Goal: Information Seeking & Learning: Learn about a topic

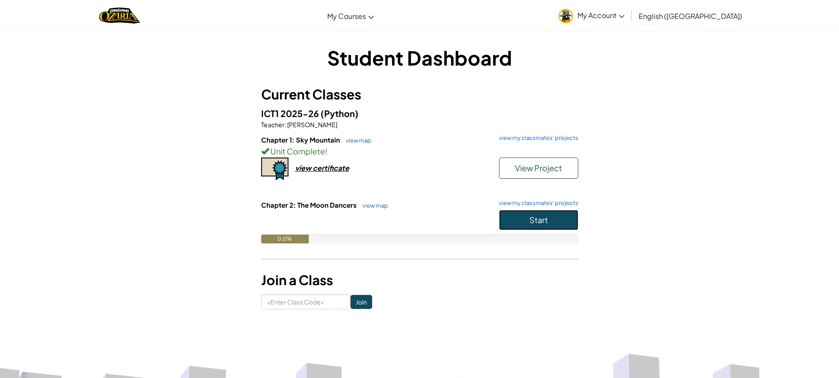
click at [516, 221] on button "Start" at bounding box center [538, 220] width 79 height 20
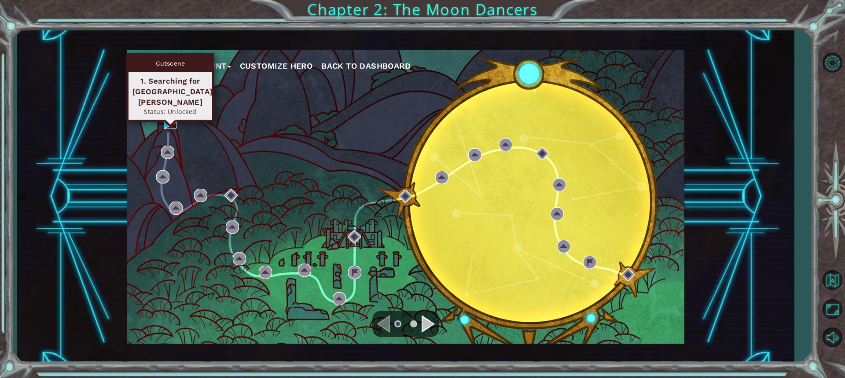
click at [170, 120] on img at bounding box center [170, 122] width 13 height 13
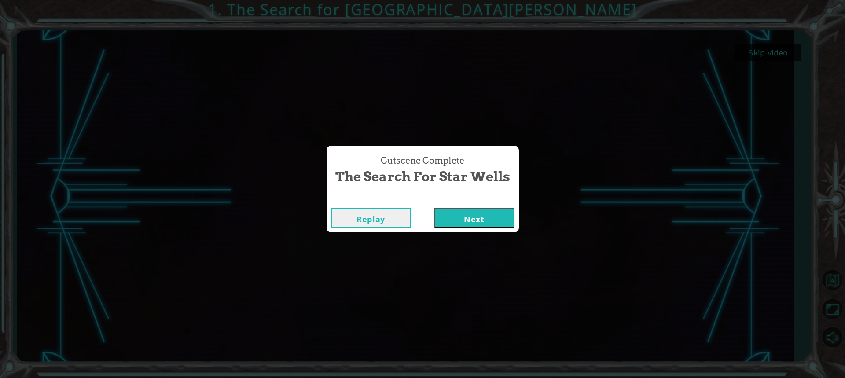
click at [463, 224] on button "Next" at bounding box center [474, 218] width 80 height 20
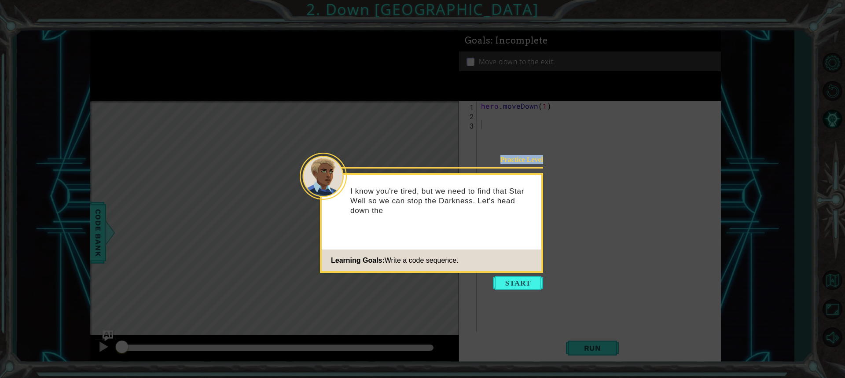
drag, startPoint x: 449, startPoint y: 188, endPoint x: 722, endPoint y: 287, distance: 290.5
click at [747, 291] on body "1 ההההההההההההההההההההההההההההההההההההההההההההההההההההההההההההההההההההההההההההה…" at bounding box center [422, 189] width 845 height 378
drag, startPoint x: 502, startPoint y: 207, endPoint x: 456, endPoint y: 228, distance: 50.6
click at [456, 226] on div "I know you're tired, but we need to find that Star Well so we can stop the Dark…" at bounding box center [432, 205] width 220 height 54
click at [527, 275] on icon at bounding box center [422, 189] width 845 height 378
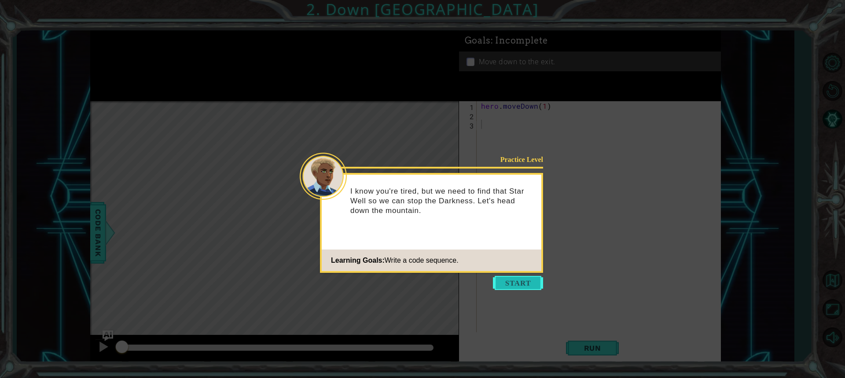
click at [520, 281] on button "Start" at bounding box center [518, 283] width 50 height 14
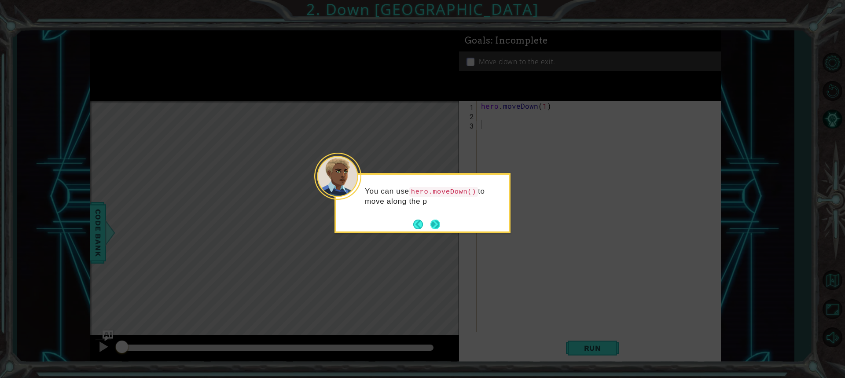
click at [430, 224] on button "Next" at bounding box center [435, 225] width 10 height 10
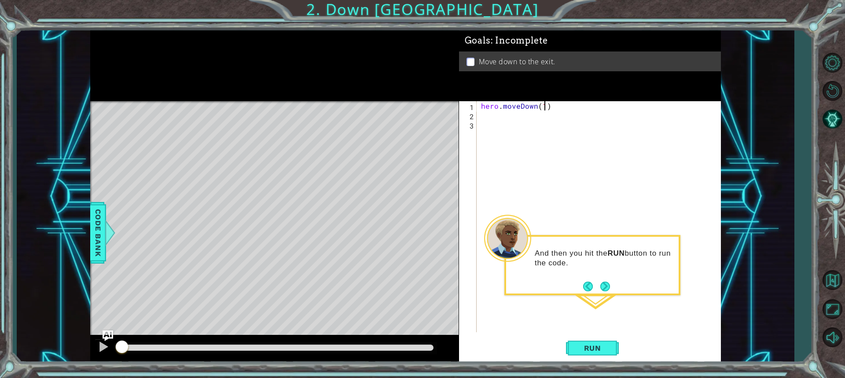
click at [544, 110] on div "hero . moveDown ( 1 )" at bounding box center [600, 226] width 243 height 250
type textarea "hero.moveDown(4)"
click at [568, 352] on button "Run" at bounding box center [592, 348] width 53 height 26
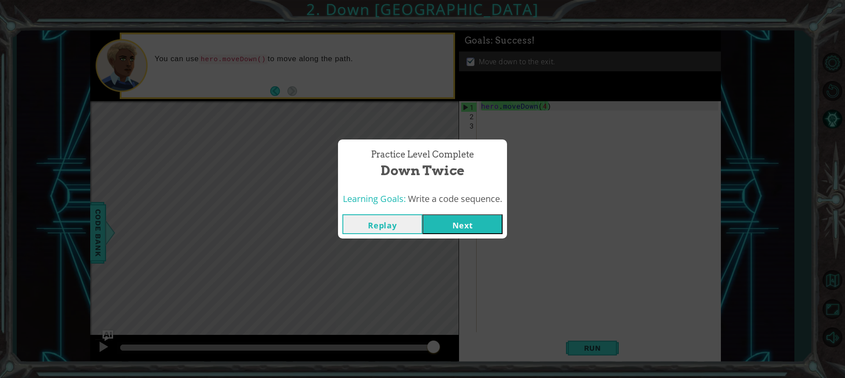
click at [448, 222] on button "Next" at bounding box center [463, 224] width 80 height 20
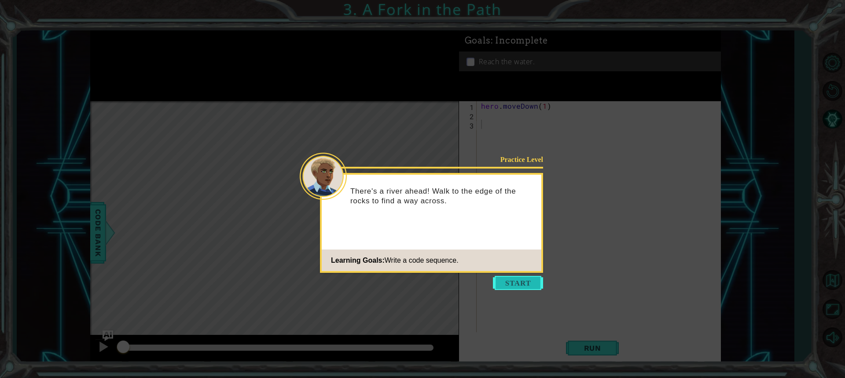
click at [512, 280] on button "Start" at bounding box center [518, 283] width 50 height 14
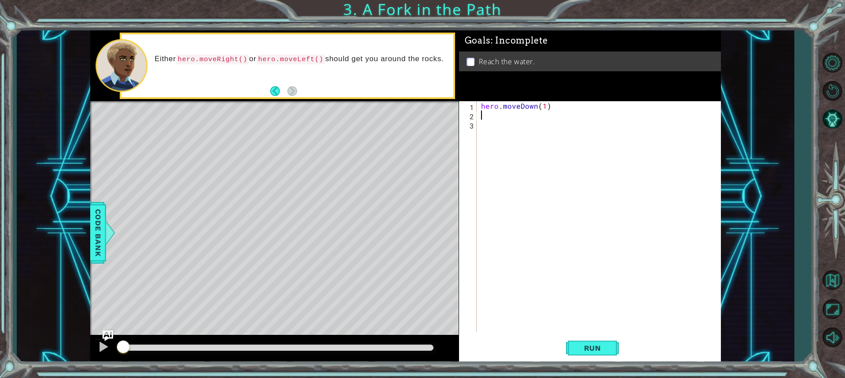
click at [515, 118] on div "hero . moveDown ( 1 )" at bounding box center [600, 226] width 243 height 250
type textarea "hero.moveRight(1)"
click at [517, 117] on div "hero . moveDown ( 1 ) hero . moveRight ( 1 )" at bounding box center [600, 226] width 243 height 250
click at [516, 120] on div "hero . moveDown ( 1 ) hero . moveRight ( 1 )" at bounding box center [600, 226] width 243 height 250
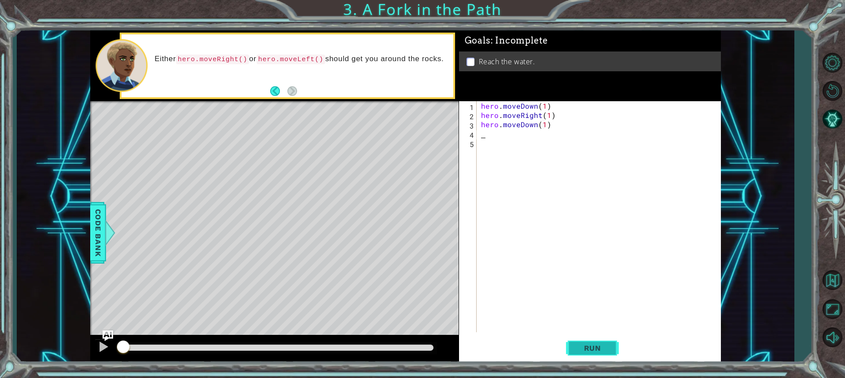
type textarea "hero.moveDown(1)"
click at [578, 340] on button "Run" at bounding box center [592, 348] width 53 height 26
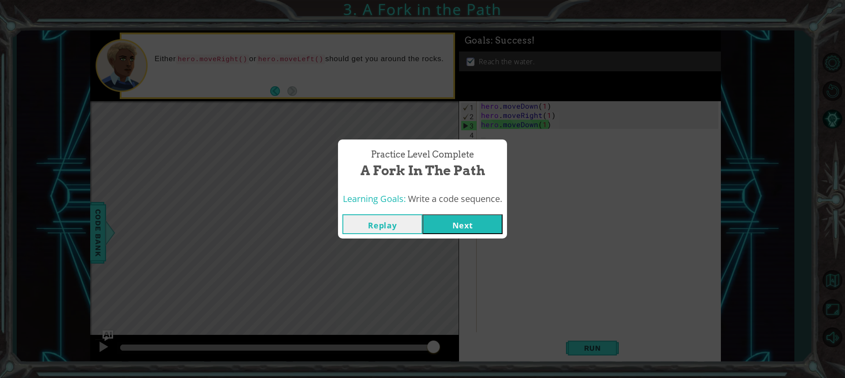
click at [484, 219] on button "Next" at bounding box center [463, 224] width 80 height 20
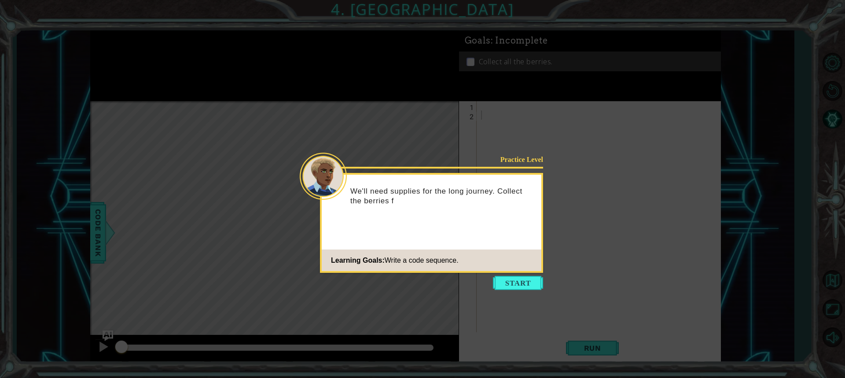
drag, startPoint x: 444, startPoint y: 179, endPoint x: 542, endPoint y: 250, distance: 121.2
click at [542, 250] on div "Practice Level We'll need supplies for the long journey. Collect the berries f …" at bounding box center [431, 223] width 223 height 100
drag, startPoint x: 467, startPoint y: 199, endPoint x: 365, endPoint y: 197, distance: 101.7
click at [365, 197] on p "We'll need supplies for the long journey. Collect the berries from this clearin…" at bounding box center [442, 196] width 185 height 19
click at [428, 208] on div "We'll need supplies for the long journey. Collect the berries from this clearin…" at bounding box center [432, 200] width 220 height 44
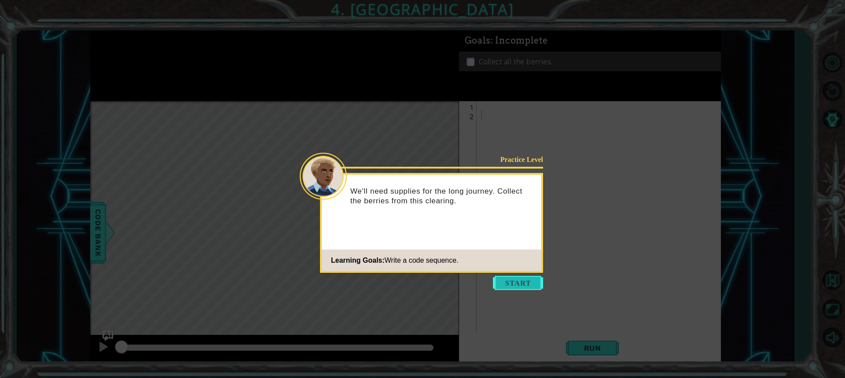
click at [502, 279] on button "Start" at bounding box center [518, 283] width 50 height 14
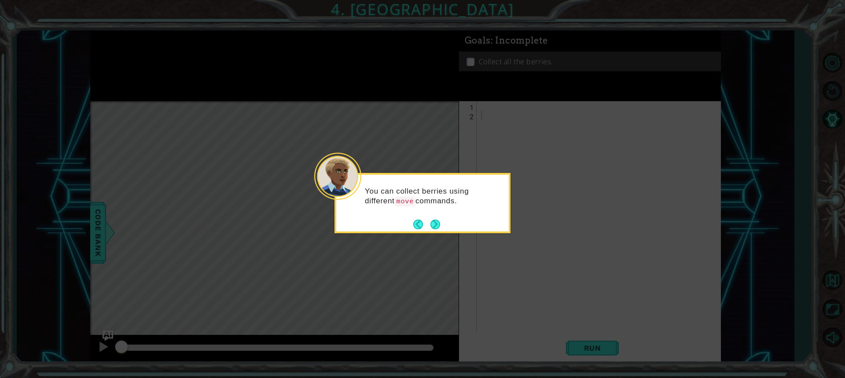
click at [433, 230] on footer at bounding box center [426, 224] width 27 height 13
drag, startPoint x: 433, startPoint y: 230, endPoint x: 433, endPoint y: 235, distance: 4.4
click at [434, 229] on button "Next" at bounding box center [435, 225] width 10 height 10
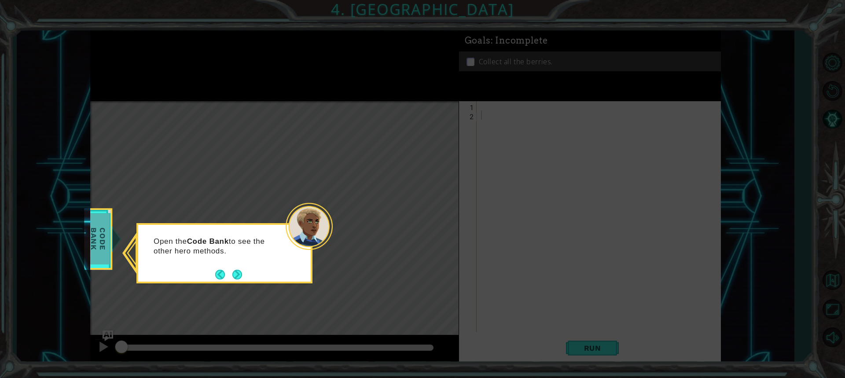
click at [100, 242] on span "Code Bank" at bounding box center [98, 239] width 23 height 51
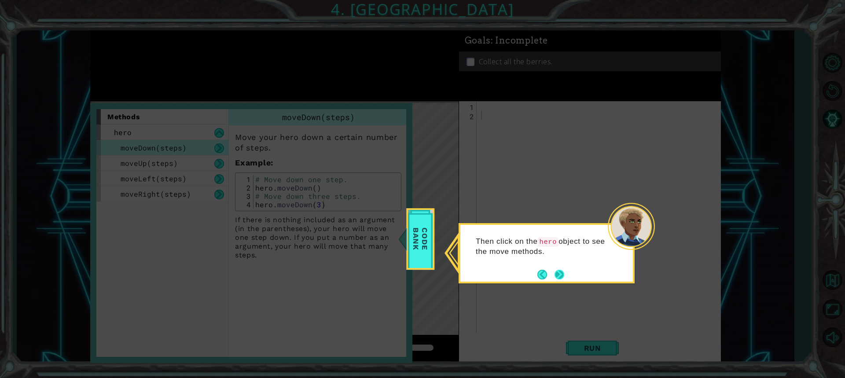
click at [559, 277] on button "Next" at bounding box center [560, 275] width 10 height 10
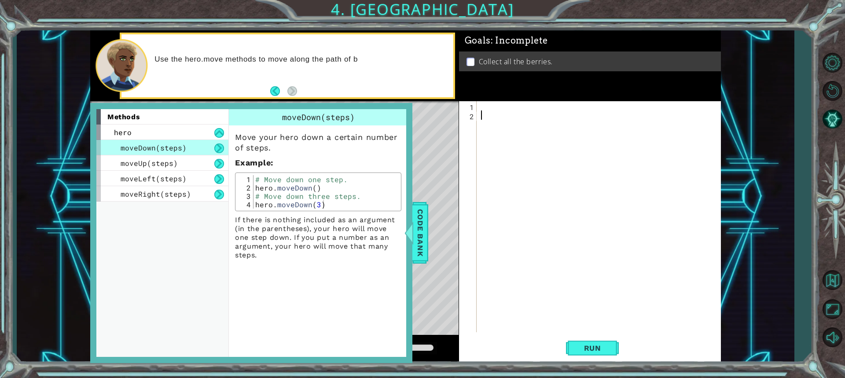
click at [410, 228] on div at bounding box center [409, 233] width 11 height 26
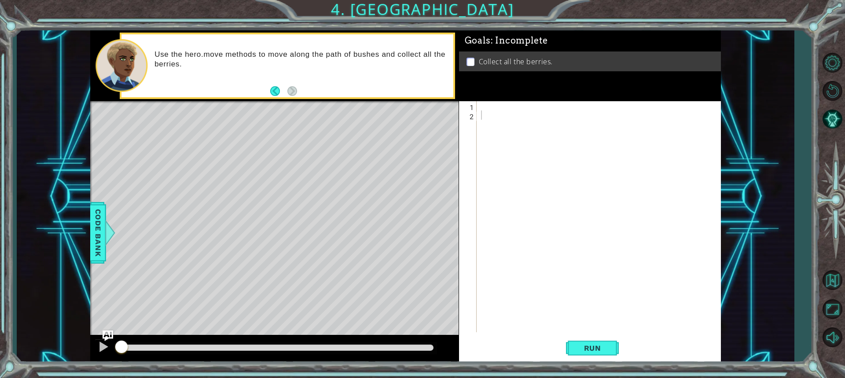
drag, startPoint x: 494, startPoint y: 108, endPoint x: 515, endPoint y: 94, distance: 25.4
click at [493, 108] on div at bounding box center [600, 226] width 243 height 250
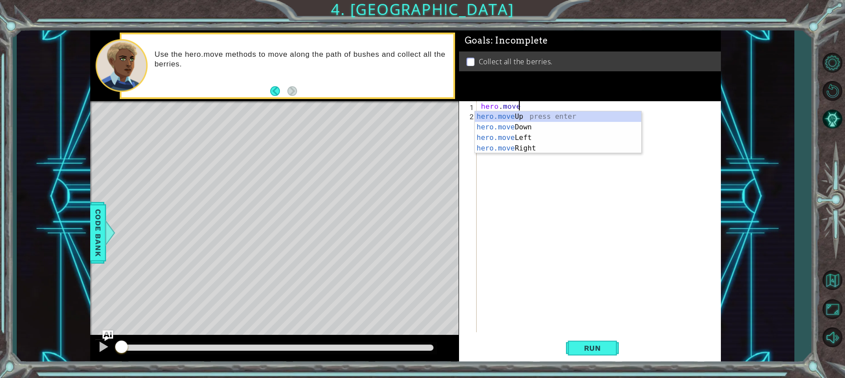
scroll to position [0, 2]
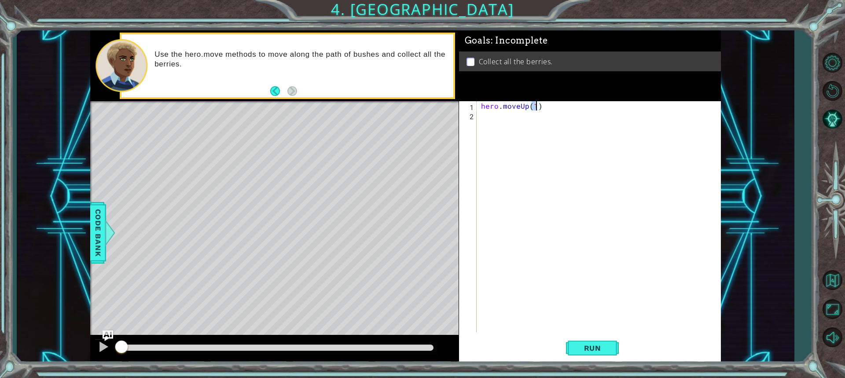
type textarea "hero.moveUp(2)"
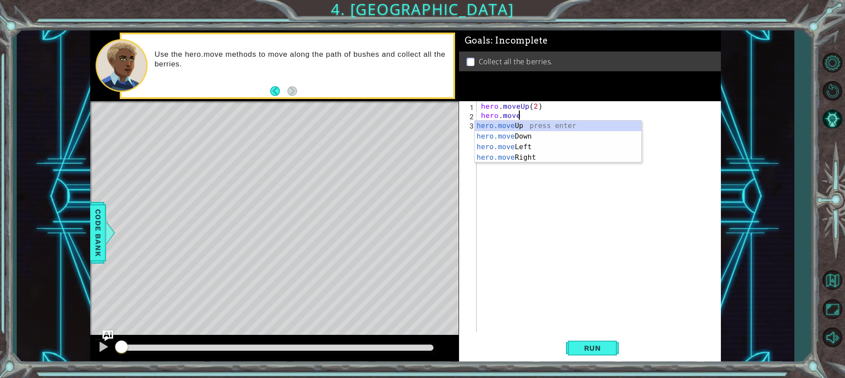
scroll to position [0, 2]
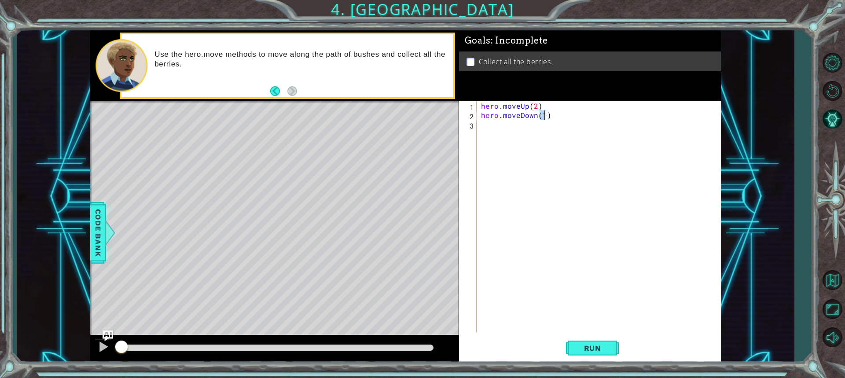
type textarea "hero.moveDown(2)"
type textarea "hero.moveRight(2)"
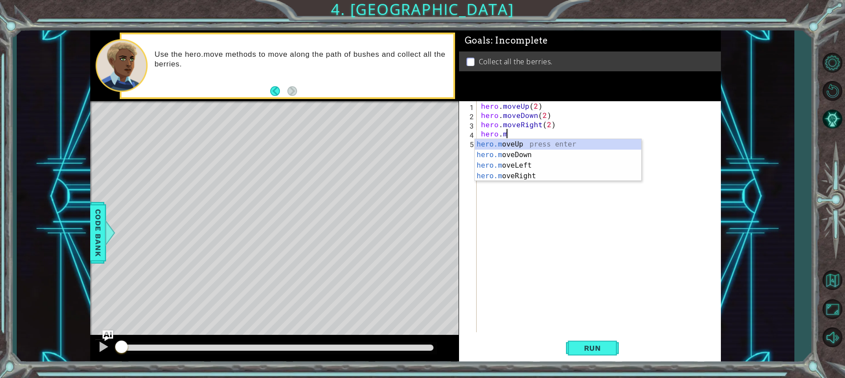
scroll to position [0, 1]
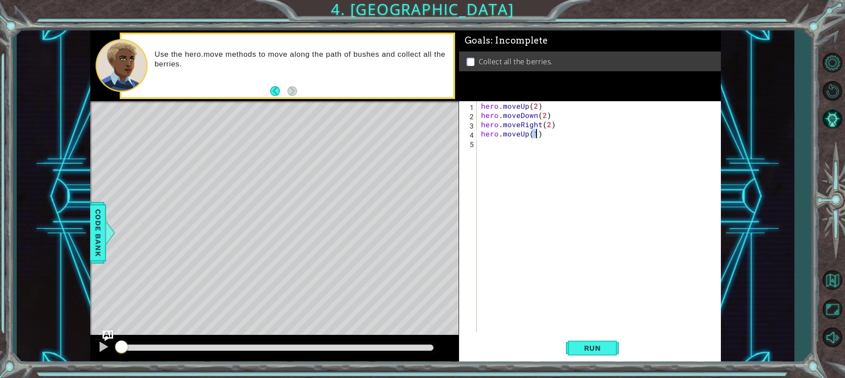
type textarea "hero.moveUp(2)"
click at [603, 344] on span "Run" at bounding box center [592, 348] width 35 height 9
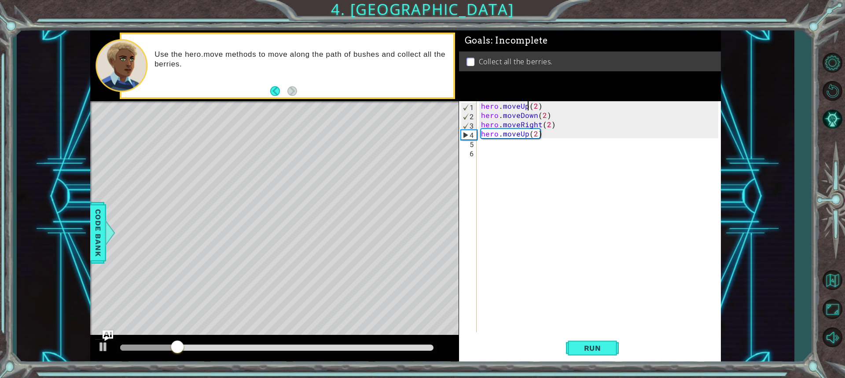
click at [527, 107] on div "hero . moveUp ( 2 ) hero . moveDown ( 2 ) hero . moveRight ( 2 ) hero . moveUp …" at bounding box center [600, 226] width 243 height 250
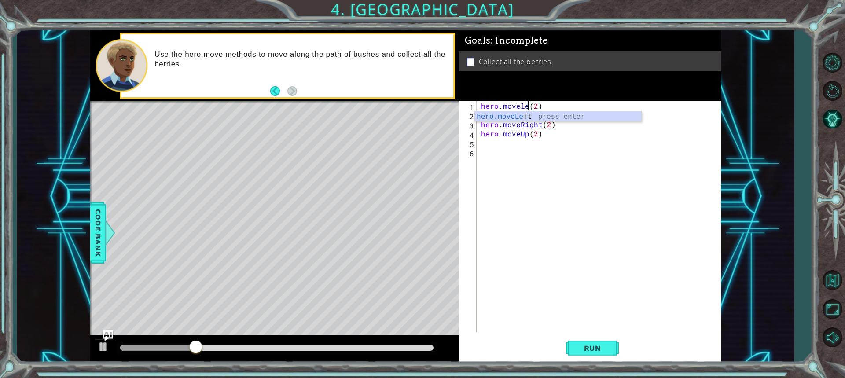
scroll to position [0, 3]
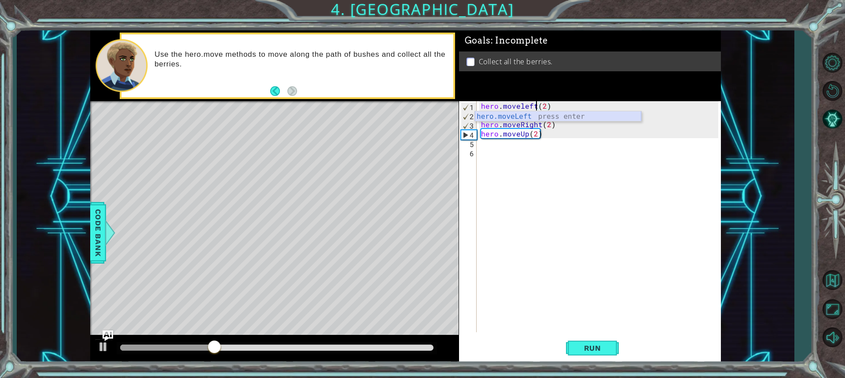
click at [527, 116] on div "hero.moveLeft press enter" at bounding box center [558, 127] width 166 height 32
click at [545, 106] on div "hero . moveLeft ( ) ( 2 ) hero . moveDown ( 2 ) hero . moveRight ( 2 ) hero . m…" at bounding box center [600, 226] width 243 height 250
type textarea "hero.moveLeft(2)"
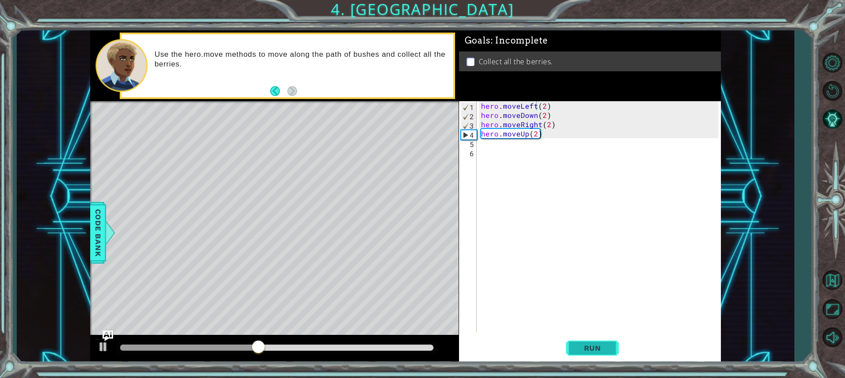
click at [588, 351] on span "Run" at bounding box center [592, 348] width 35 height 9
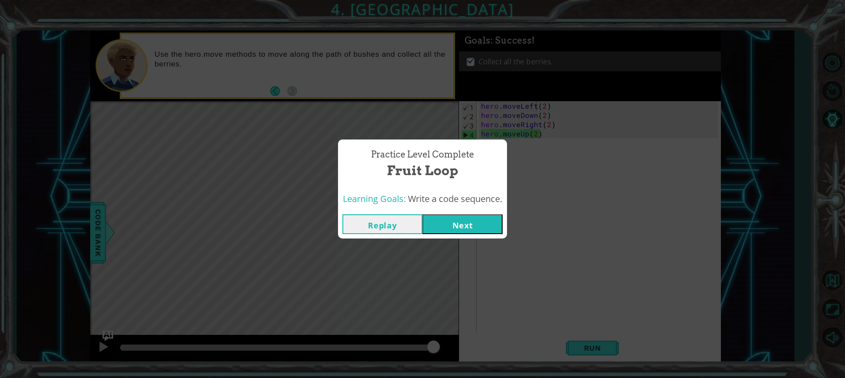
click at [486, 225] on button "Next" at bounding box center [463, 224] width 80 height 20
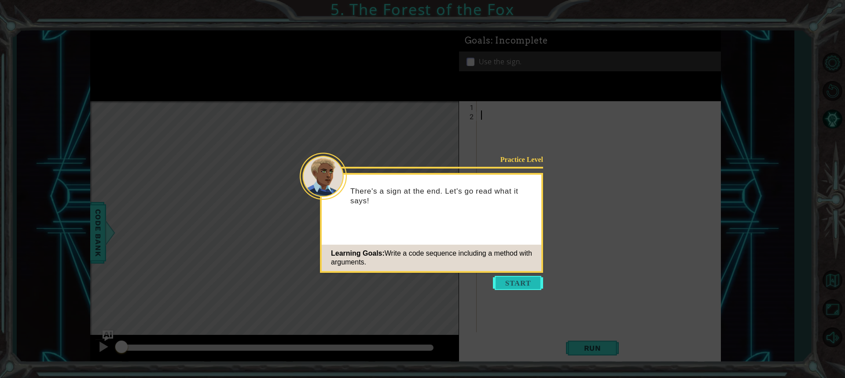
click at [520, 280] on button "Start" at bounding box center [518, 283] width 50 height 14
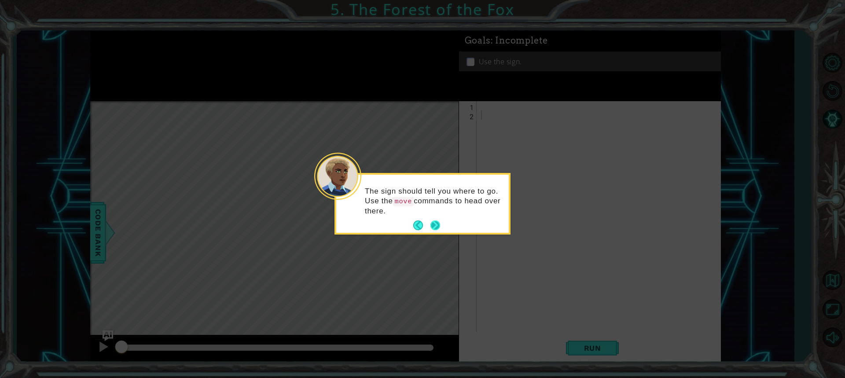
click at [430, 221] on button "Next" at bounding box center [435, 226] width 10 height 10
click at [438, 227] on button "Next" at bounding box center [435, 225] width 10 height 10
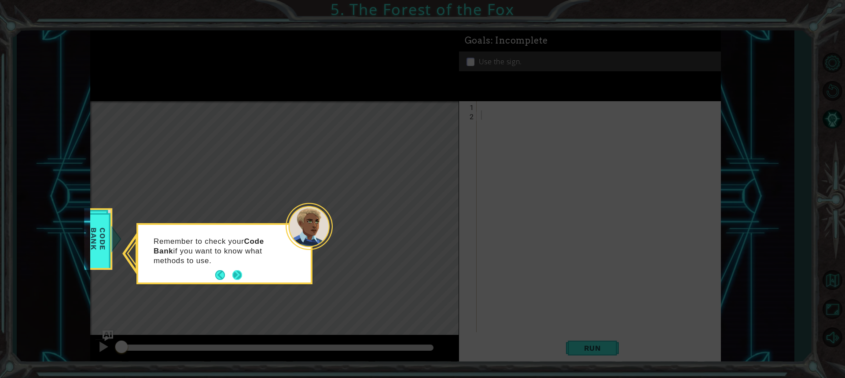
click at [242, 275] on button "Next" at bounding box center [237, 275] width 10 height 10
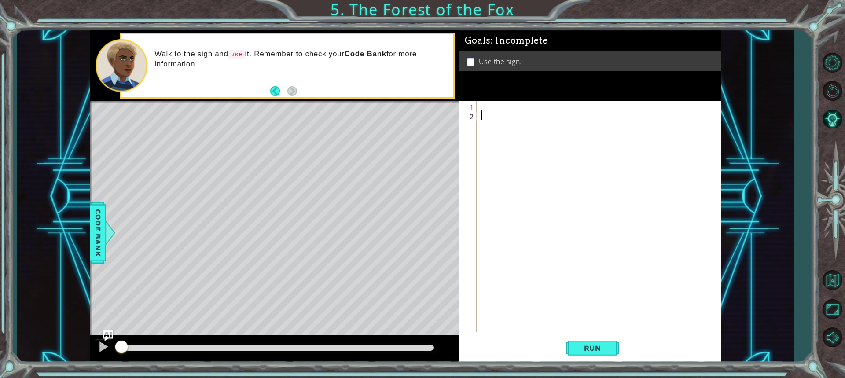
click at [515, 103] on div at bounding box center [600, 226] width 243 height 250
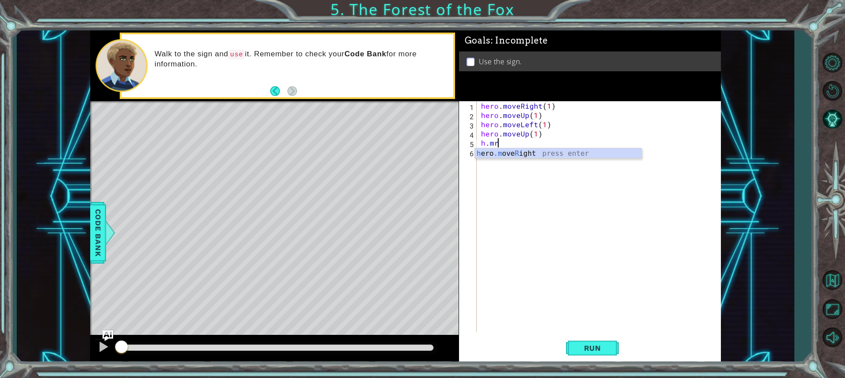
scroll to position [0, 0]
type textarea "hero.moveRight(2)"
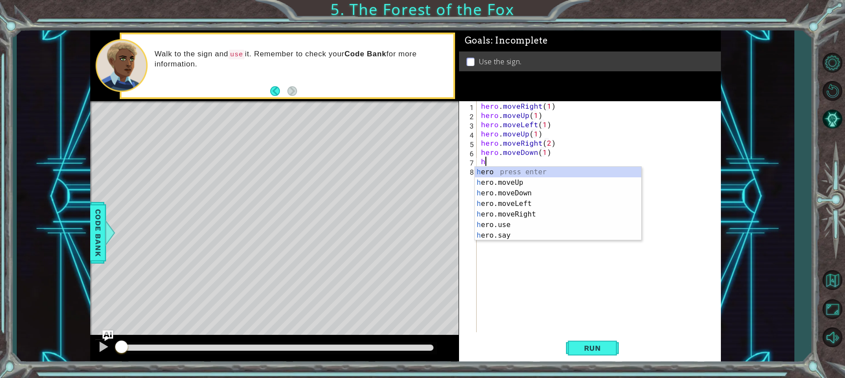
scroll to position [0, 4]
click at [519, 224] on div "h ero press enter h ero.moveUp press enter h ero.moveDown press enter h ero.mov…" at bounding box center [558, 214] width 166 height 95
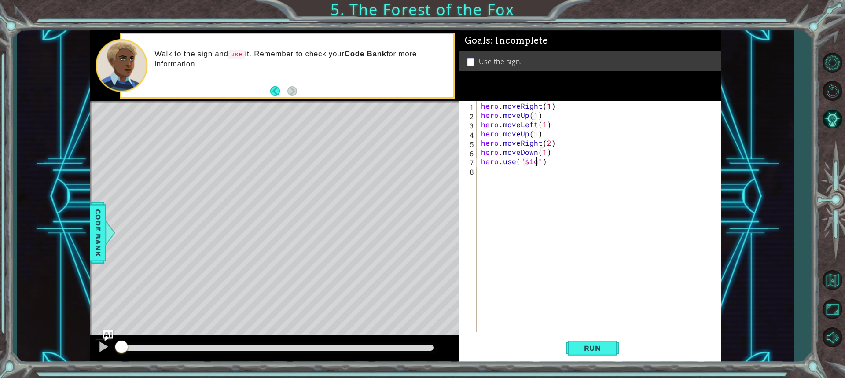
type textarea "hero.use("sign")"
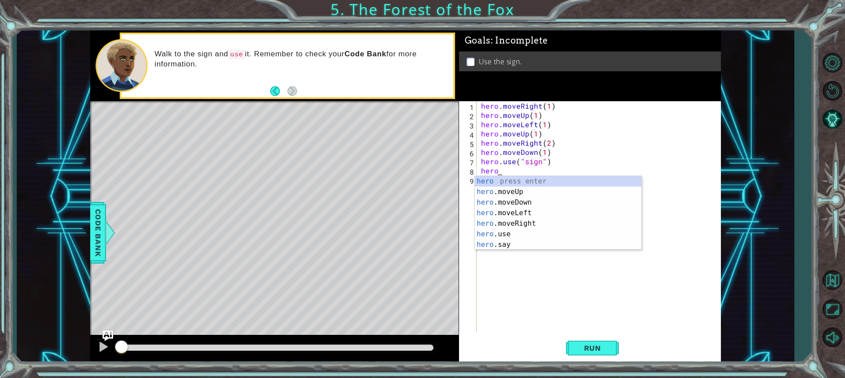
scroll to position [0, 1]
type textarea "hero.say("message")"
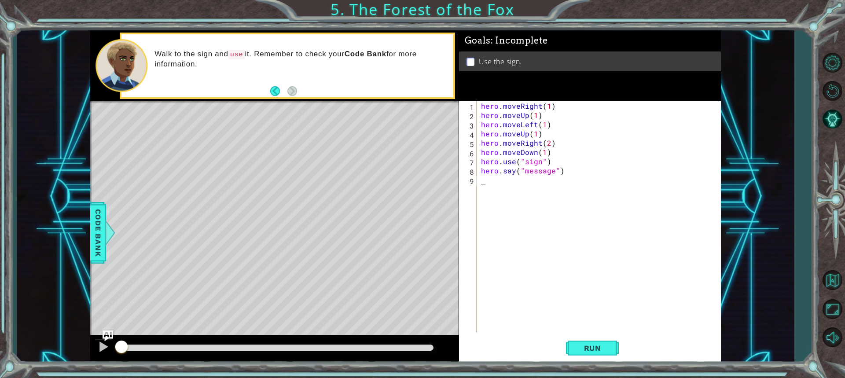
click at [527, 202] on div "hero . moveRight ( 1 ) hero . moveUp ( 1 ) hero . moveLeft ( 1 ) hero . moveUp …" at bounding box center [600, 226] width 243 height 250
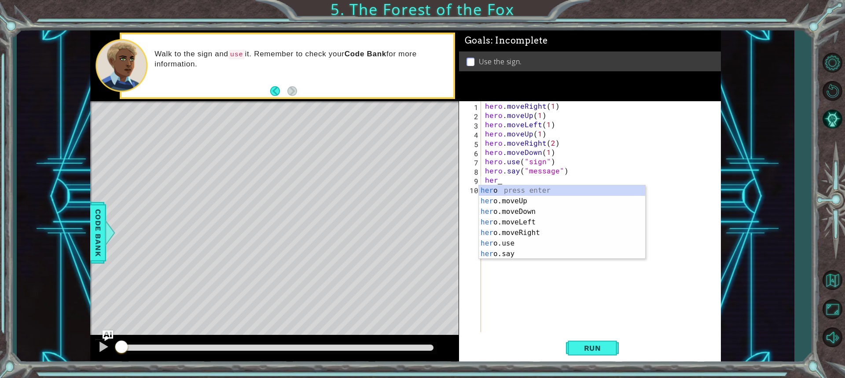
type textarea "h"
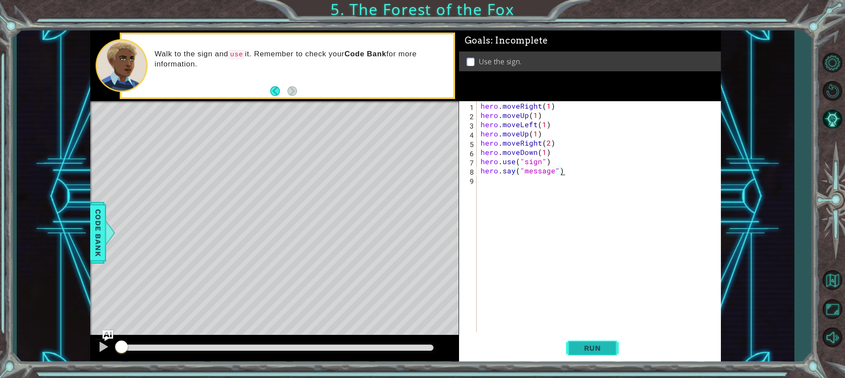
type textarea "hero.say("message")"
click at [598, 351] on button "Run" at bounding box center [592, 348] width 53 height 26
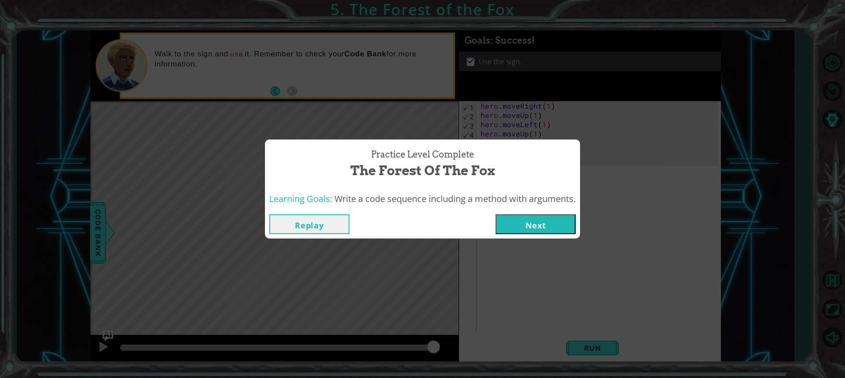
click at [545, 229] on button "Next" at bounding box center [536, 224] width 80 height 20
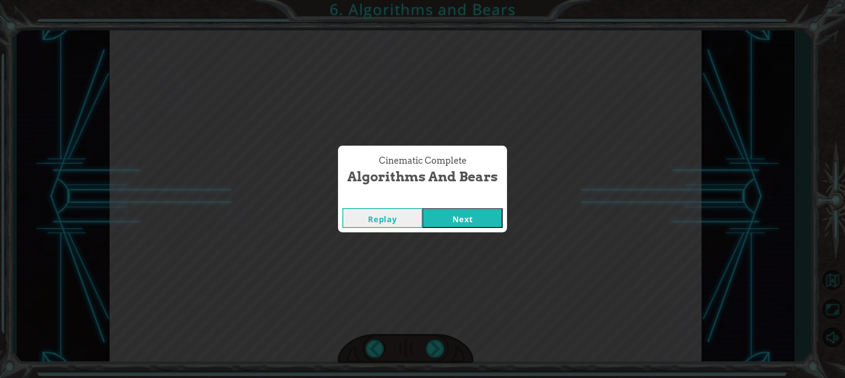
click at [423, 208] on button "Next" at bounding box center [463, 218] width 80 height 20
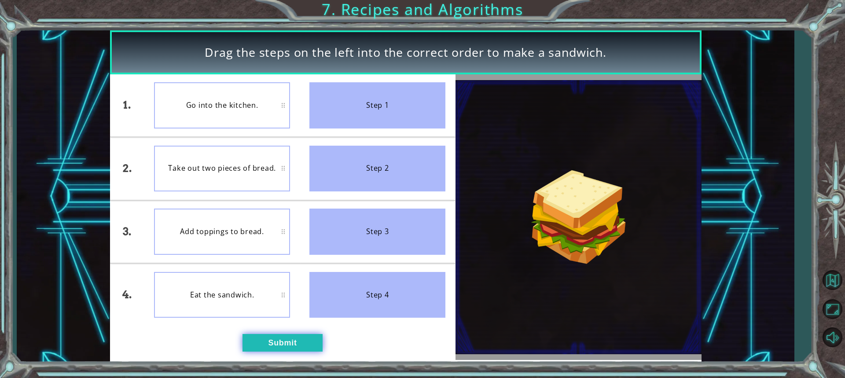
click at [309, 346] on button "Submit" at bounding box center [283, 343] width 80 height 18
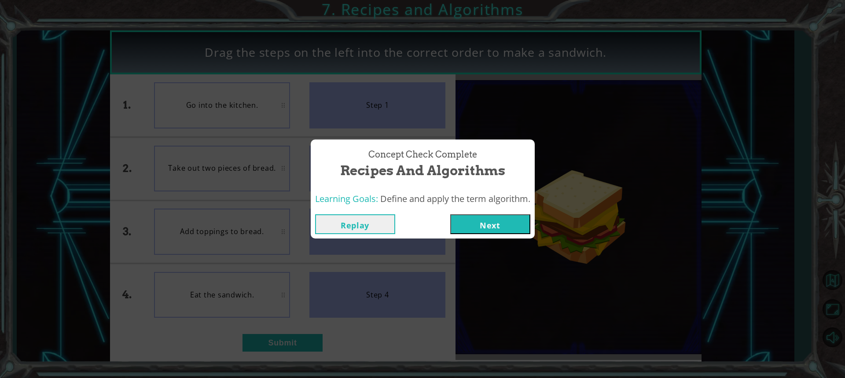
click at [466, 227] on button "Next" at bounding box center [490, 224] width 80 height 20
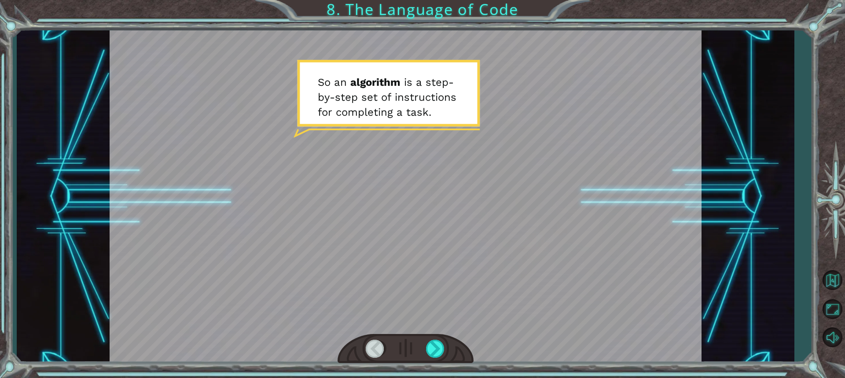
click at [444, 339] on div at bounding box center [406, 349] width 136 height 30
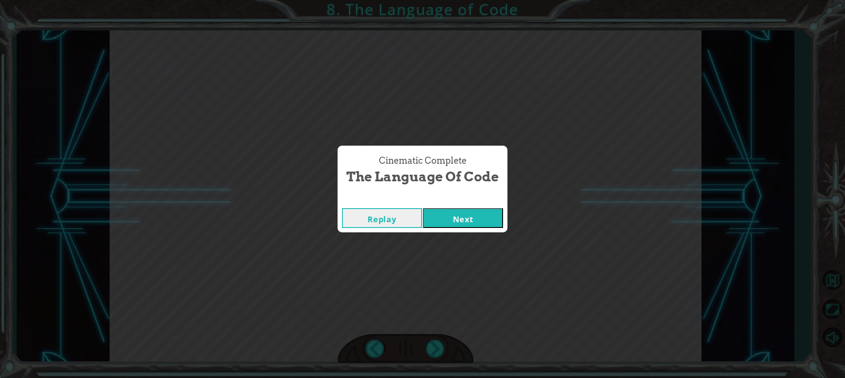
click at [486, 213] on button "Next" at bounding box center [463, 218] width 80 height 20
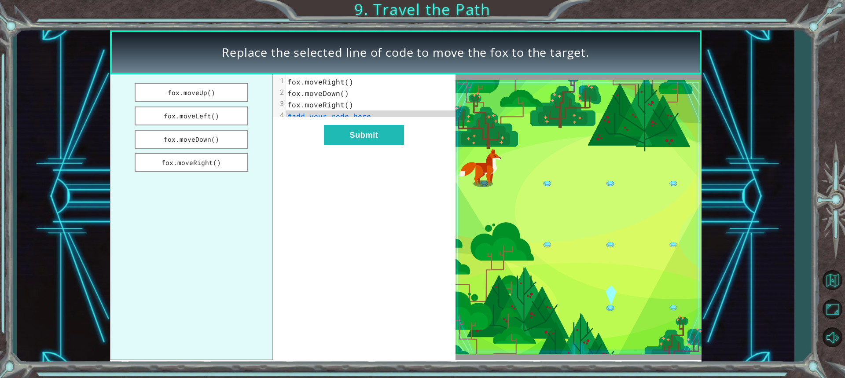
click at [378, 111] on pre "#add your code here" at bounding box center [374, 115] width 176 height 11
drag, startPoint x: 198, startPoint y: 145, endPoint x: 346, endPoint y: 146, distance: 147.9
click at [354, 148] on div "fox.moveUp() fox.moveLeft() fox.moveDown() fox.moveRight() xxxxxxxxxx 4 1 fox.m…" at bounding box center [283, 217] width 346 height 286
drag, startPoint x: 226, startPoint y: 136, endPoint x: 324, endPoint y: 131, distance: 97.8
click at [324, 131] on div "fox.moveUp() fox.moveLeft() fox.moveDown() fox.moveRight() xxxxxxxxxx 4 1 fox.m…" at bounding box center [283, 217] width 346 height 286
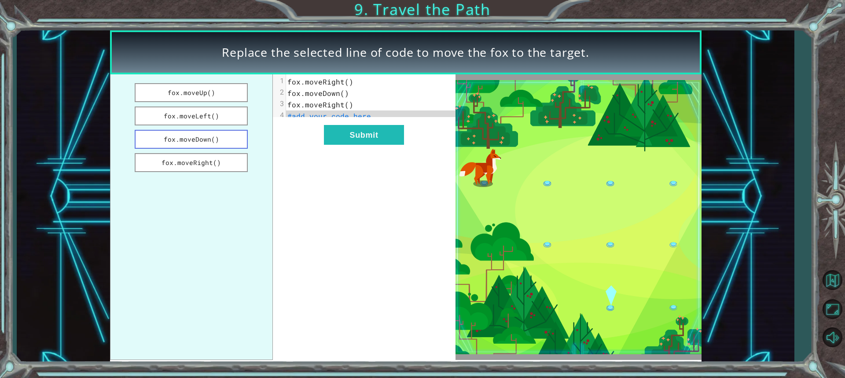
click at [208, 140] on button "fox.moveDown()" at bounding box center [192, 139] width 114 height 19
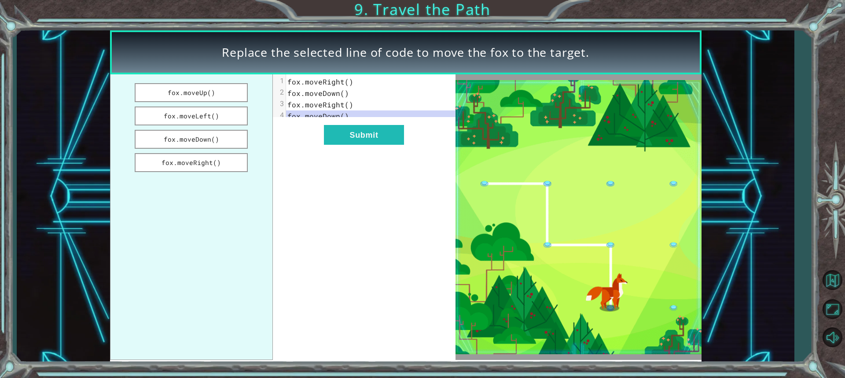
drag, startPoint x: 365, startPoint y: 147, endPoint x: 383, endPoint y: 121, distance: 32.0
click at [366, 145] on button "Submit" at bounding box center [364, 135] width 80 height 20
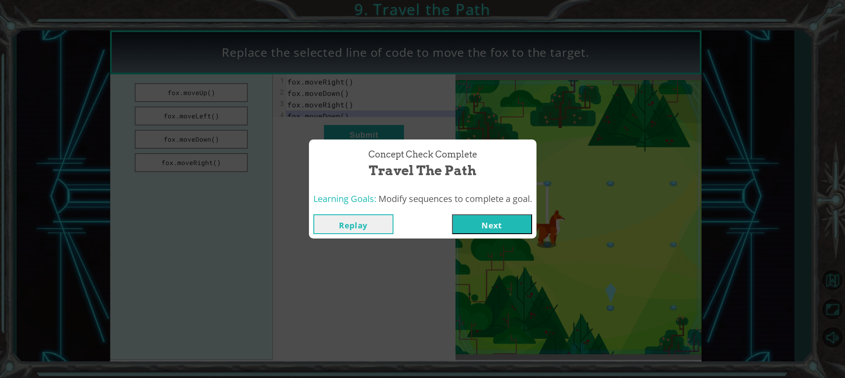
click at [470, 212] on div "Replay Next" at bounding box center [423, 224] width 228 height 29
click at [471, 226] on button "Next" at bounding box center [492, 224] width 80 height 20
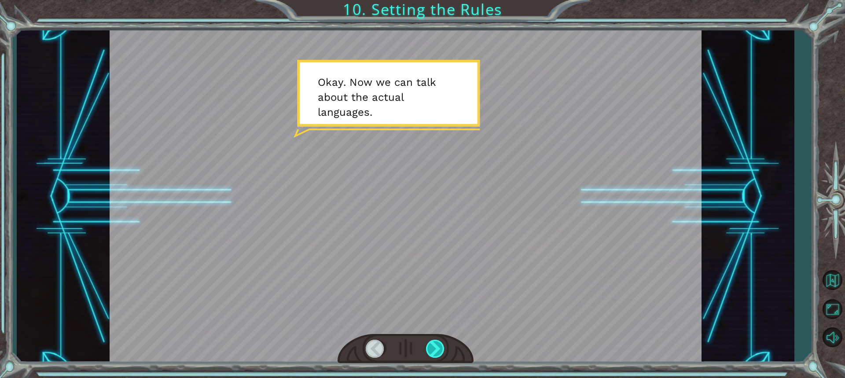
click at [432, 353] on div at bounding box center [435, 349] width 19 height 18
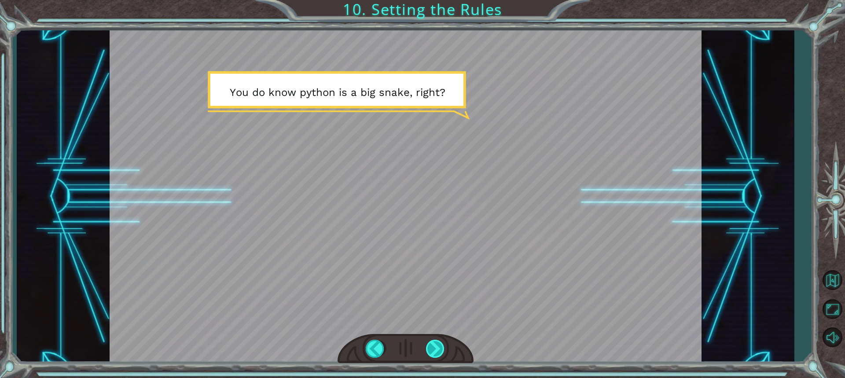
click at [436, 342] on div at bounding box center [435, 349] width 19 height 18
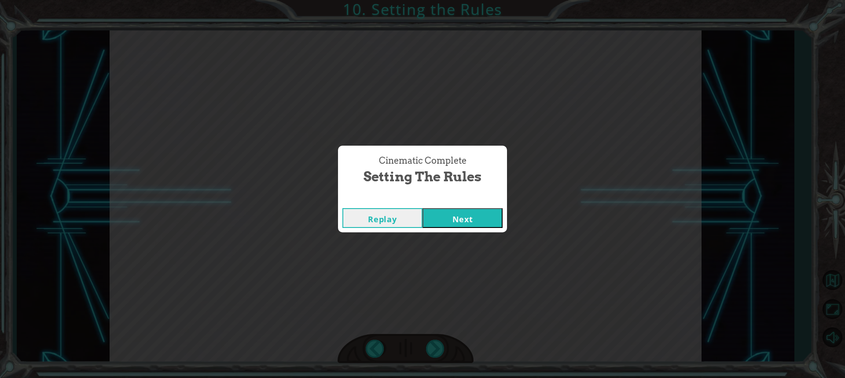
click at [423, 208] on button "Next" at bounding box center [463, 218] width 80 height 20
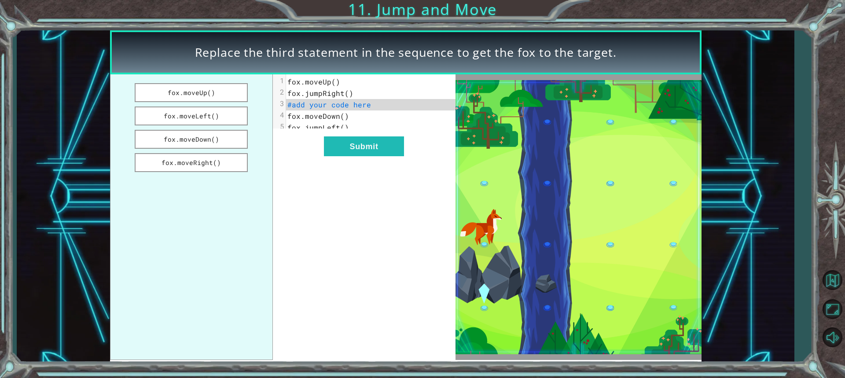
click at [346, 107] on span "#add your code here" at bounding box center [329, 104] width 84 height 9
click at [309, 111] on span "fox.moveDown()" at bounding box center [318, 115] width 62 height 9
drag, startPoint x: 237, startPoint y: 142, endPoint x: 268, endPoint y: 132, distance: 32.2
click at [268, 132] on ul "fox.moveUp() fox.moveLeft() fox.moveDown() fox.moveRight()" at bounding box center [191, 217] width 163 height 286
drag, startPoint x: 228, startPoint y: 157, endPoint x: 246, endPoint y: 147, distance: 20.1
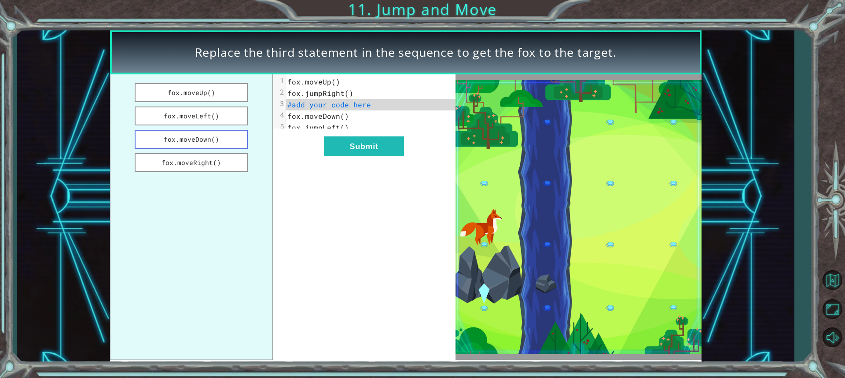
click at [246, 147] on ul "fox.moveUp() fox.moveLeft() fox.moveDown() fox.moveRight()" at bounding box center [191, 217] width 163 height 286
click at [221, 162] on button "fox.moveRight()" at bounding box center [192, 162] width 114 height 19
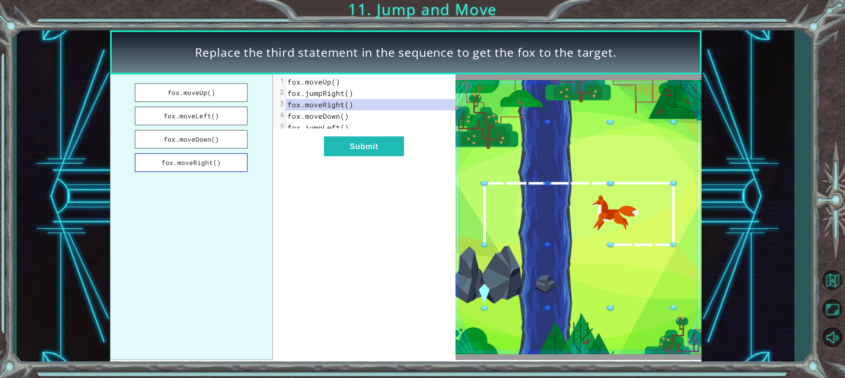
click at [221, 162] on button "fox.moveRight()" at bounding box center [192, 162] width 114 height 19
drag, startPoint x: 229, startPoint y: 133, endPoint x: 230, endPoint y: 139, distance: 5.4
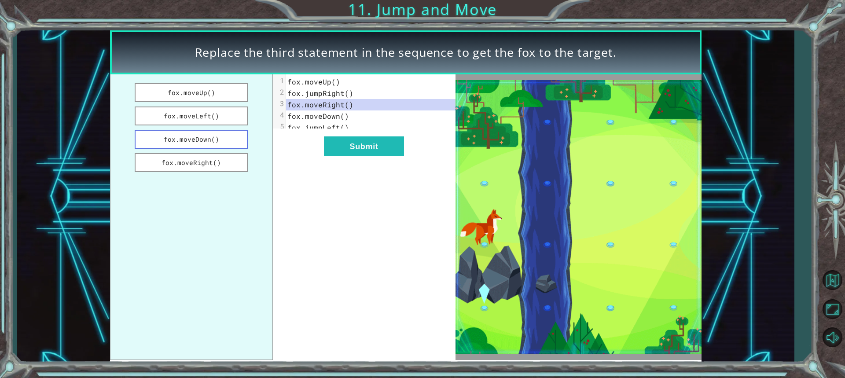
click at [230, 139] on button "fox.moveDown()" at bounding box center [192, 139] width 114 height 19
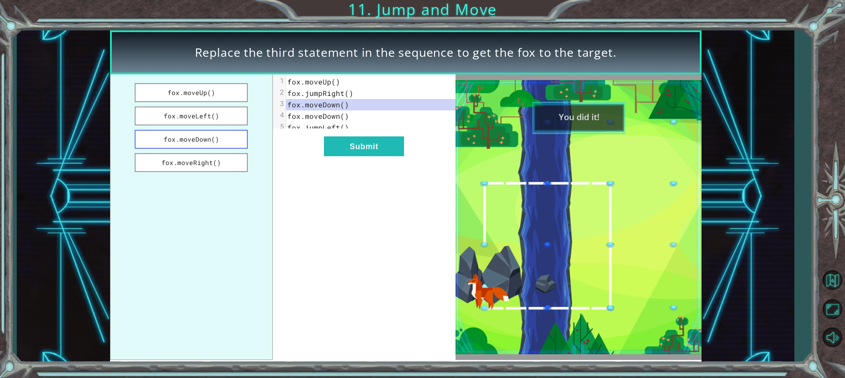
click at [228, 140] on button "fox.moveDown()" at bounding box center [192, 139] width 114 height 19
click at [369, 144] on button "Submit" at bounding box center [364, 146] width 80 height 20
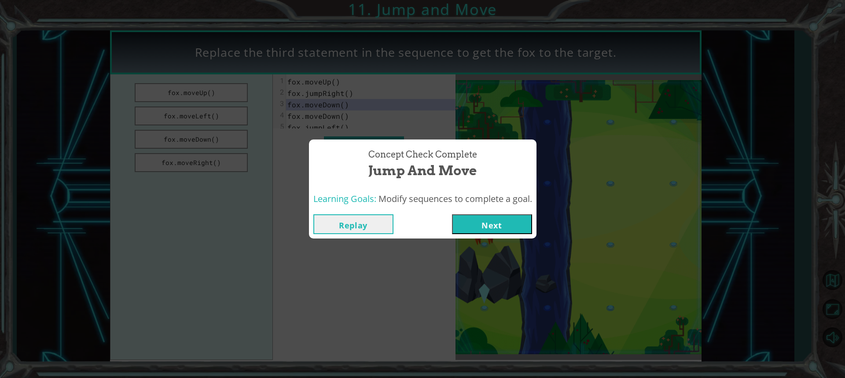
click at [477, 221] on button "Next" at bounding box center [492, 224] width 80 height 20
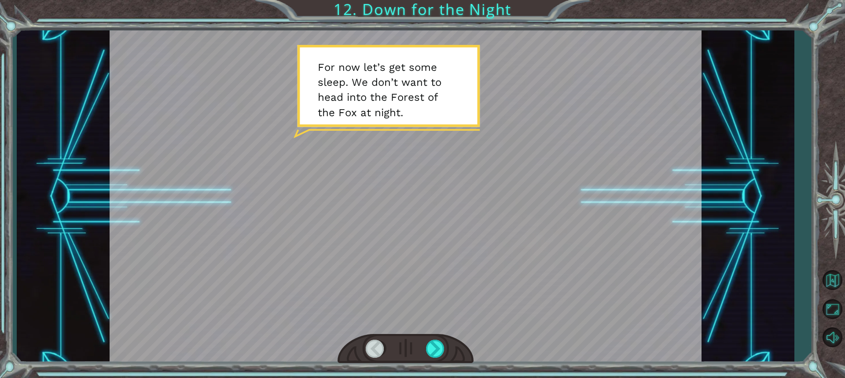
click at [395, 73] on div at bounding box center [406, 196] width 592 height 333
drag, startPoint x: 397, startPoint y: 110, endPoint x: 221, endPoint y: 192, distance: 194.2
click at [221, 192] on div at bounding box center [406, 196] width 592 height 333
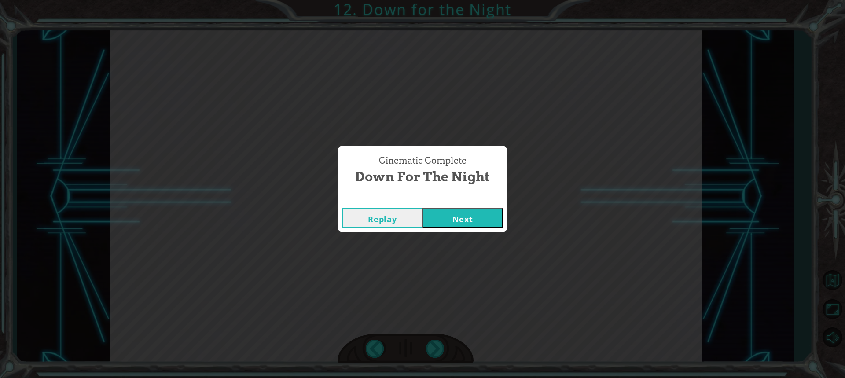
click at [388, 215] on button "Replay" at bounding box center [382, 218] width 80 height 20
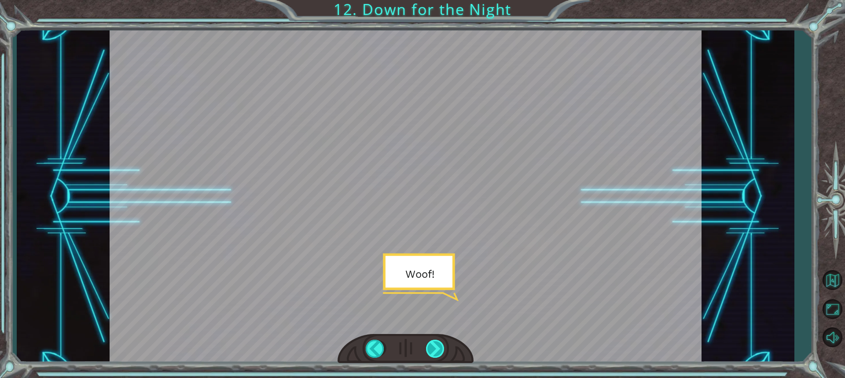
drag, startPoint x: 438, startPoint y: 338, endPoint x: 433, endPoint y: 341, distance: 5.4
click at [434, 340] on div at bounding box center [406, 349] width 136 height 30
click at [434, 343] on div at bounding box center [435, 349] width 19 height 18
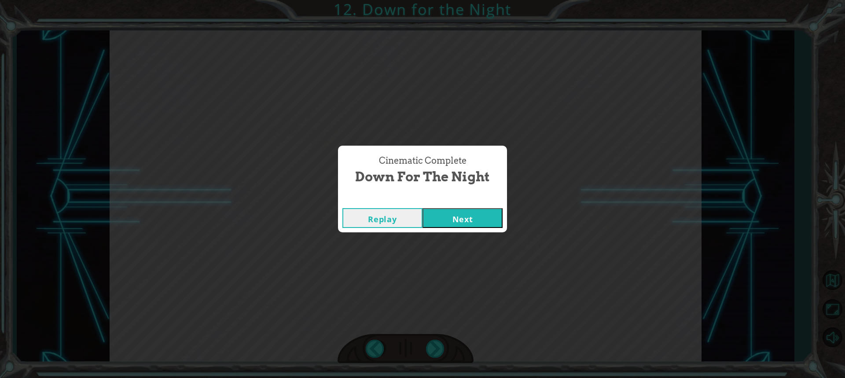
click at [481, 220] on button "Next" at bounding box center [463, 218] width 80 height 20
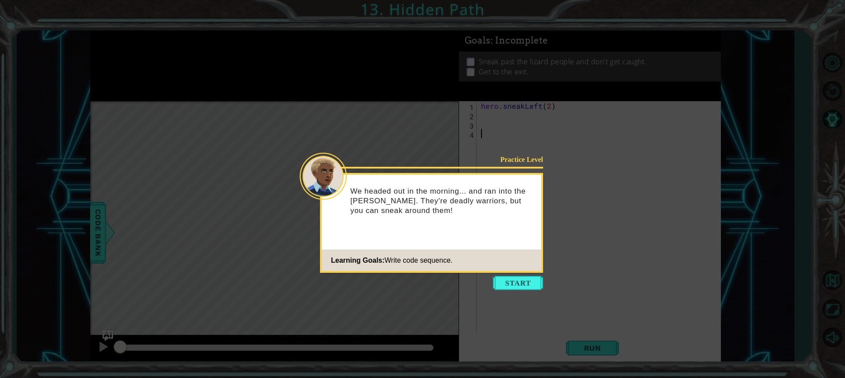
click at [477, 227] on div "We headed out in the morning... and ran into the [PERSON_NAME]. They're deadly …" at bounding box center [432, 205] width 220 height 54
click at [514, 285] on button "Start" at bounding box center [518, 283] width 50 height 14
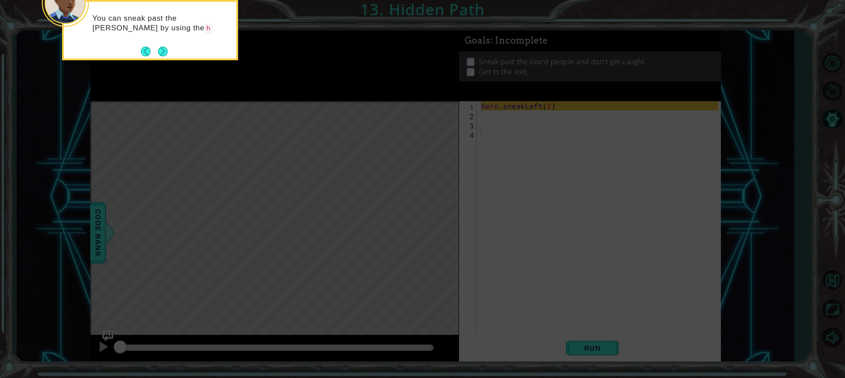
click at [158, 44] on div "You can sneak past the [PERSON_NAME] by using the h" at bounding box center [150, 27] width 173 height 45
click at [160, 53] on button "Next" at bounding box center [163, 53] width 10 height 10
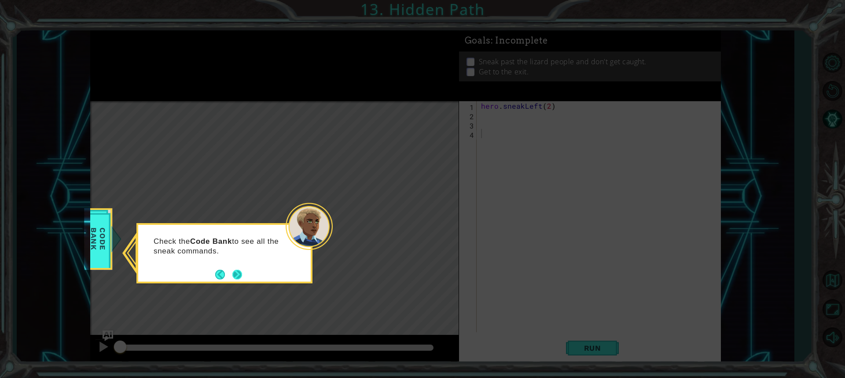
click at [240, 272] on button "Next" at bounding box center [237, 275] width 10 height 10
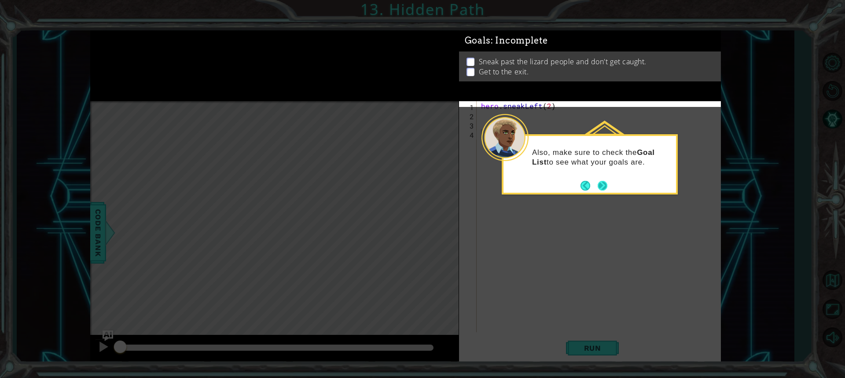
click at [598, 184] on button "Next" at bounding box center [603, 186] width 10 height 10
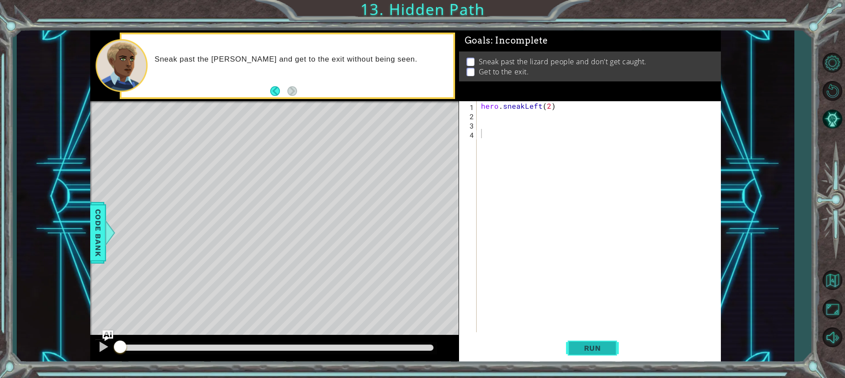
click at [573, 350] on button "Run" at bounding box center [592, 348] width 53 height 26
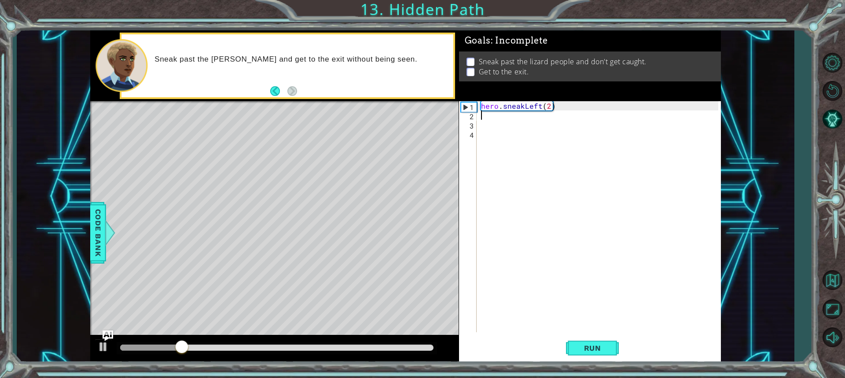
click at [519, 117] on div "hero . sneakLeft ( 2 )" at bounding box center [600, 226] width 243 height 250
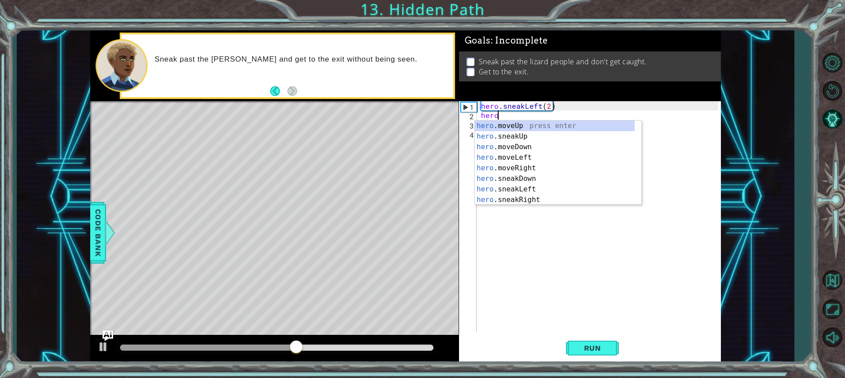
scroll to position [0, 1]
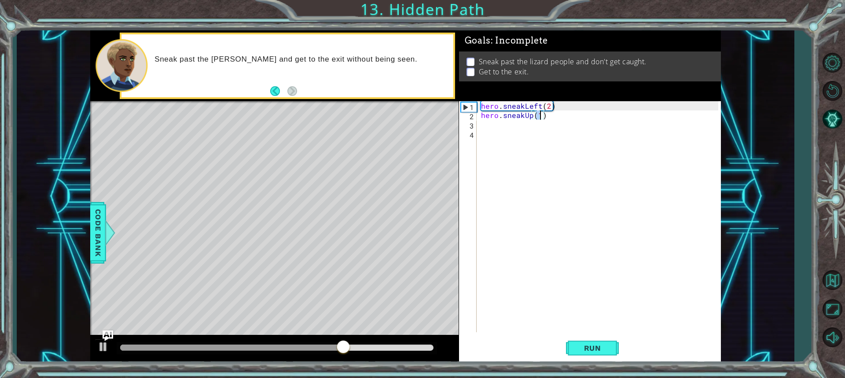
type textarea "hero.sneakUp(2)"
click at [519, 131] on div "hero . sneakLeft ( 2 ) hero . sneakUp ( 2 )" at bounding box center [600, 226] width 243 height 250
click at [512, 123] on div "hero . sneakLeft ( 2 ) hero . sneakUp ( 2 )" at bounding box center [600, 226] width 243 height 250
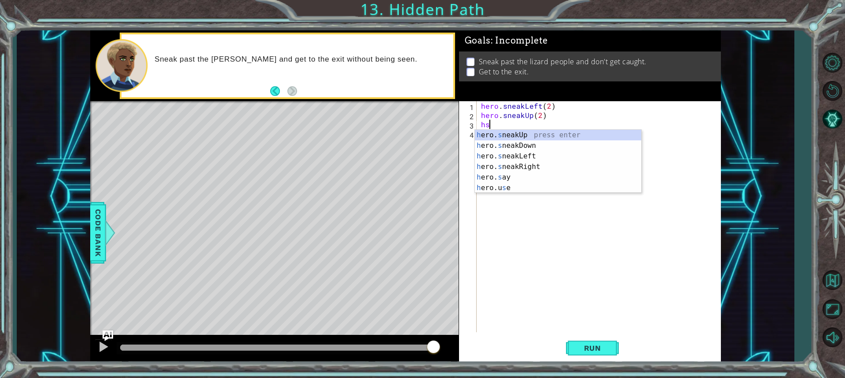
type textarea "h"
click at [557, 139] on div "h ero. m ove U p press enter" at bounding box center [558, 146] width 166 height 32
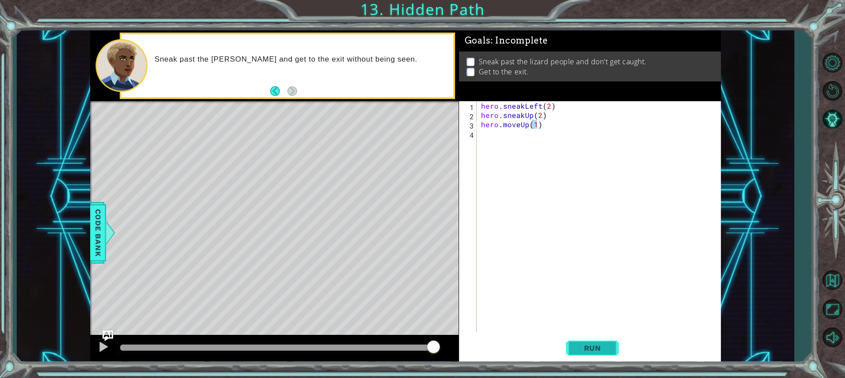
click at [588, 335] on button "Run" at bounding box center [592, 348] width 53 height 26
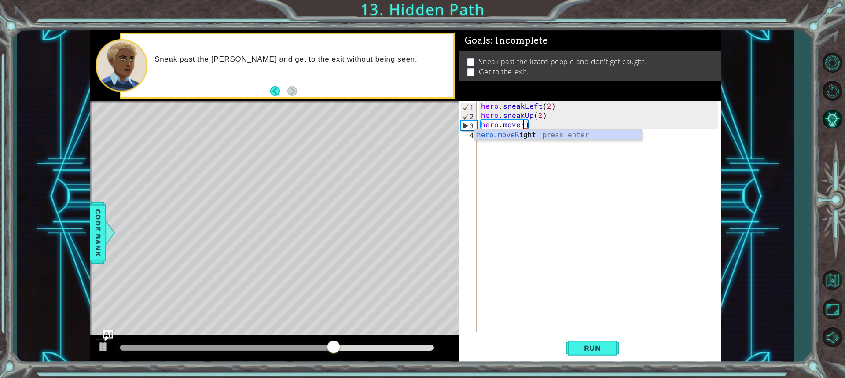
scroll to position [0, 2]
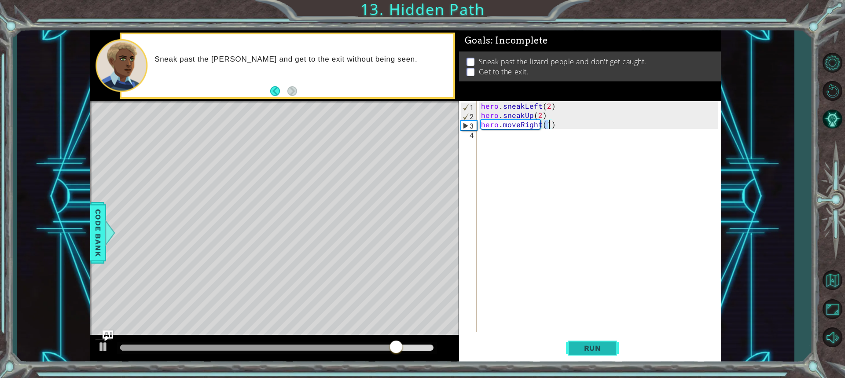
click at [593, 354] on button "Run" at bounding box center [592, 348] width 53 height 26
click at [518, 129] on div "hero . sneakLeft ( 2 ) hero . sneakUp ( 2 ) hero . moveRight ( 1 )" at bounding box center [600, 226] width 243 height 250
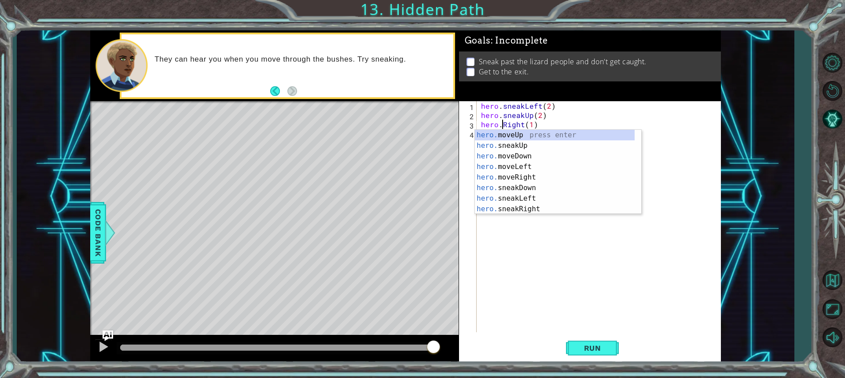
scroll to position [0, 1]
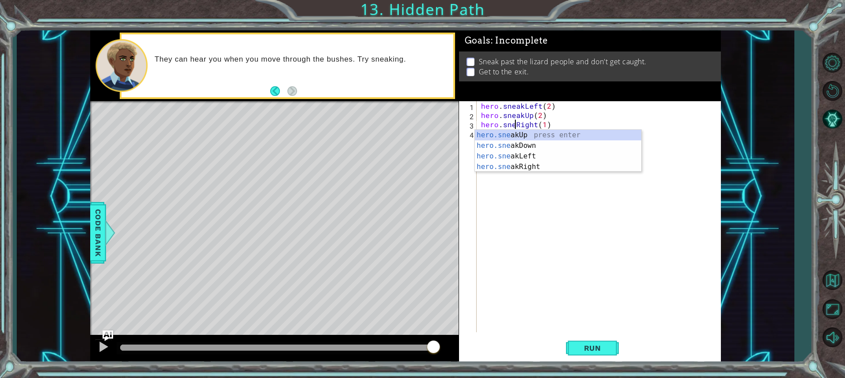
type textarea "hero.sneakRight(1)"
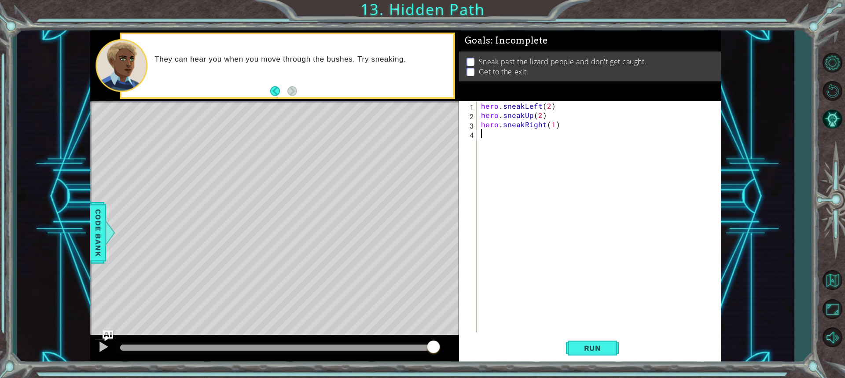
click at [667, 150] on div "hero . sneakLeft ( 2 ) hero . sneakUp ( 2 ) hero . sneakRight ( 1 )" at bounding box center [600, 226] width 243 height 250
click at [554, 121] on div "hero . sneakLeft ( 2 ) hero . sneakUp ( 2 ) hero . sneakRight ( 1 )" at bounding box center [600, 226] width 243 height 250
type textarea "hero.sneakRight(2)"
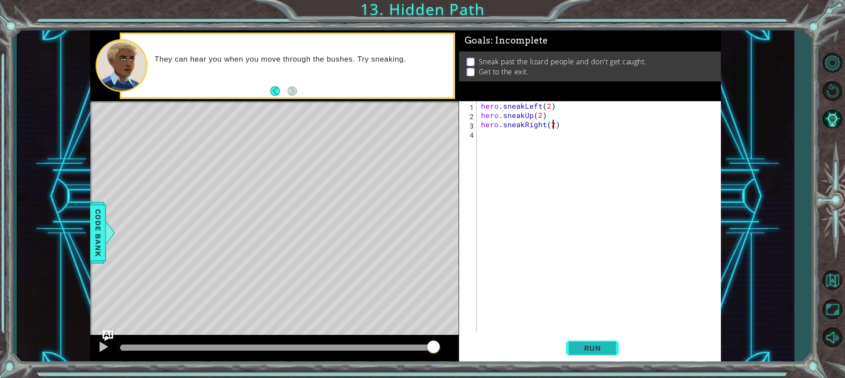
click at [576, 353] on button "Run" at bounding box center [592, 348] width 53 height 26
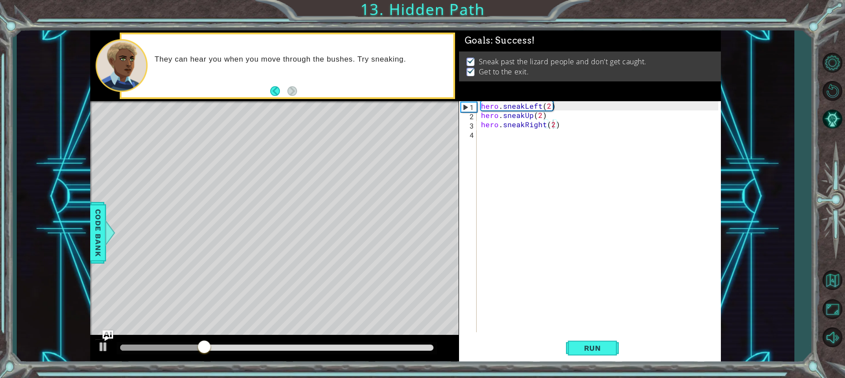
click at [268, 88] on div "They can hear you when you move through the bushes. Try sneaking." at bounding box center [287, 65] width 332 height 63
click at [276, 93] on button "Back" at bounding box center [278, 91] width 17 height 10
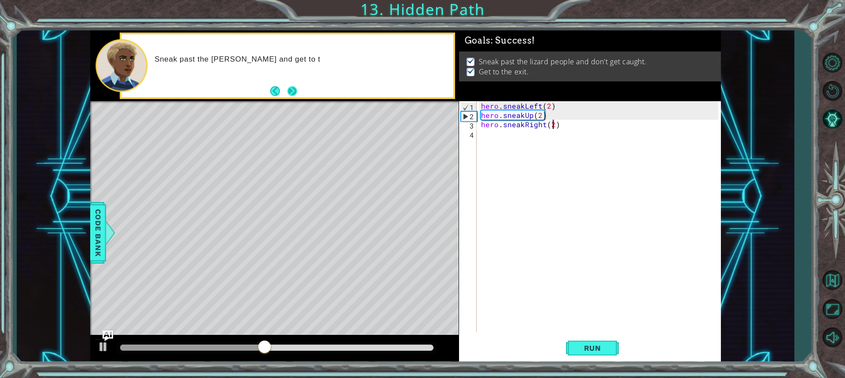
click at [297, 91] on button "Next" at bounding box center [292, 91] width 10 height 10
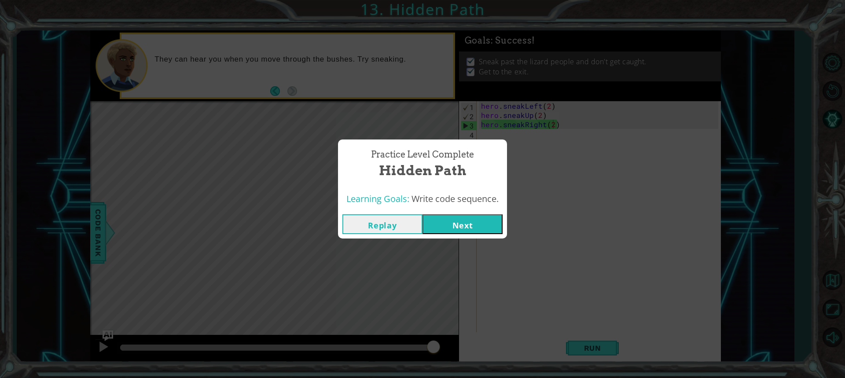
click at [462, 228] on button "Next" at bounding box center [463, 224] width 80 height 20
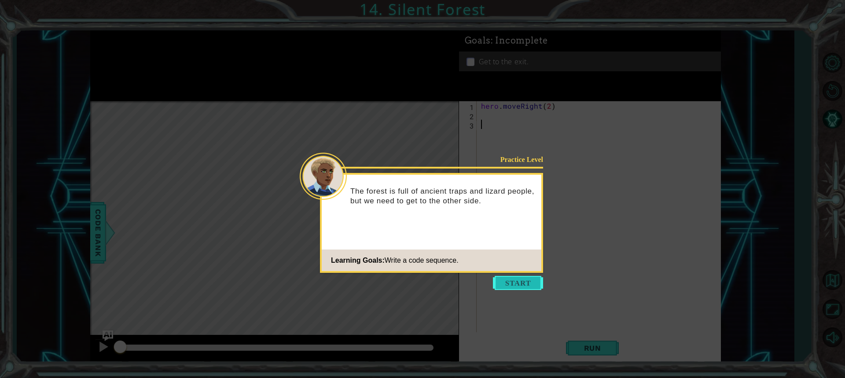
click at [516, 290] on button "Start" at bounding box center [518, 283] width 50 height 14
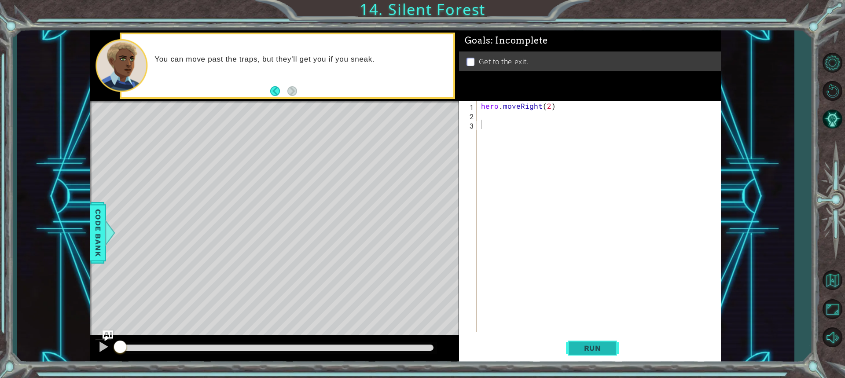
click at [610, 354] on button "Run" at bounding box center [592, 348] width 53 height 26
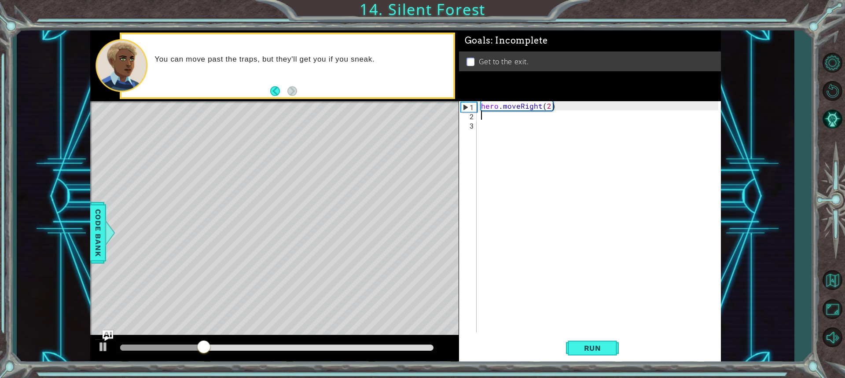
click at [544, 118] on div "hero . moveRight ( 2 )" at bounding box center [600, 226] width 243 height 250
click at [548, 107] on div "hero . moveRight ( 2 )" at bounding box center [600, 226] width 243 height 250
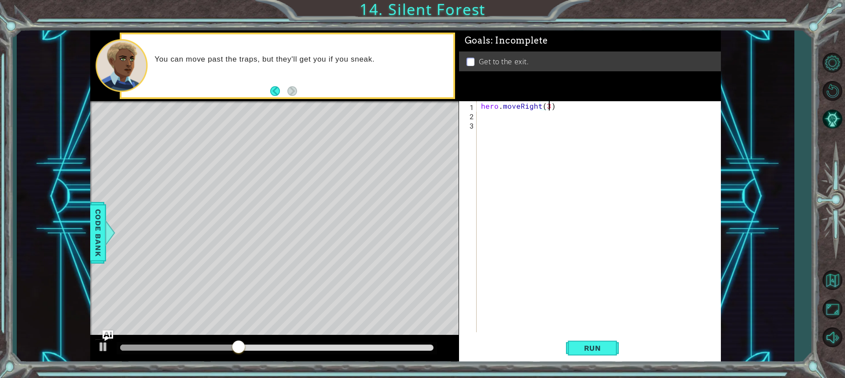
scroll to position [0, 4]
click at [576, 352] on span "Run" at bounding box center [592, 348] width 35 height 9
type textarea "hero.moveRight(2)"
click at [483, 116] on div "hero . moveRight ( 2 )" at bounding box center [600, 226] width 243 height 250
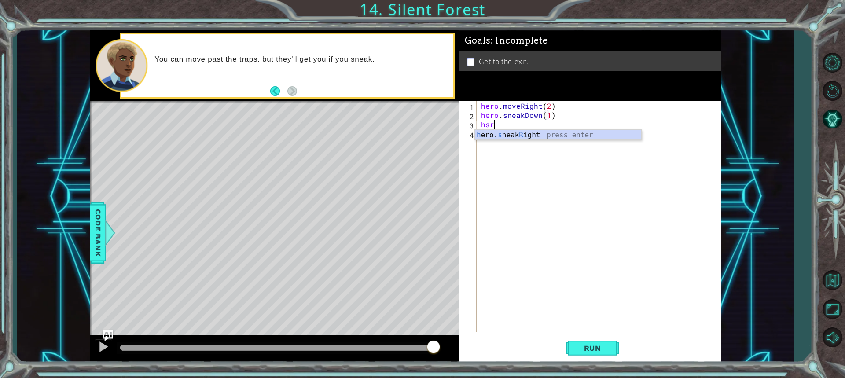
scroll to position [0, 4]
type textarea "hero.sneakRight(2)"
type textarea "hero.sneakUp(1)"
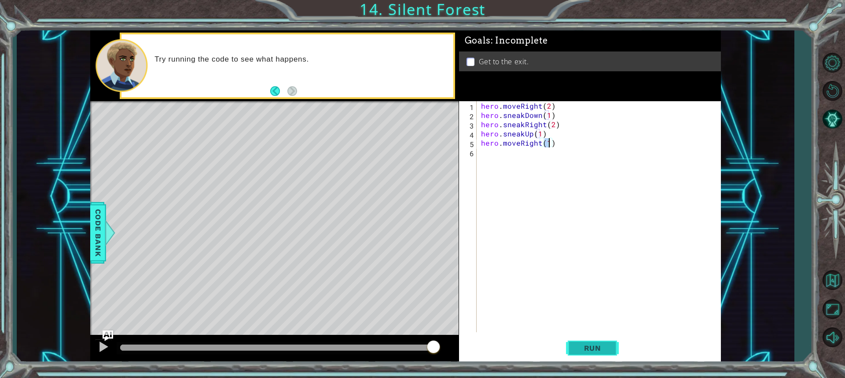
type textarea "hero.moveRight(1)"
click at [594, 350] on span "Run" at bounding box center [592, 348] width 35 height 9
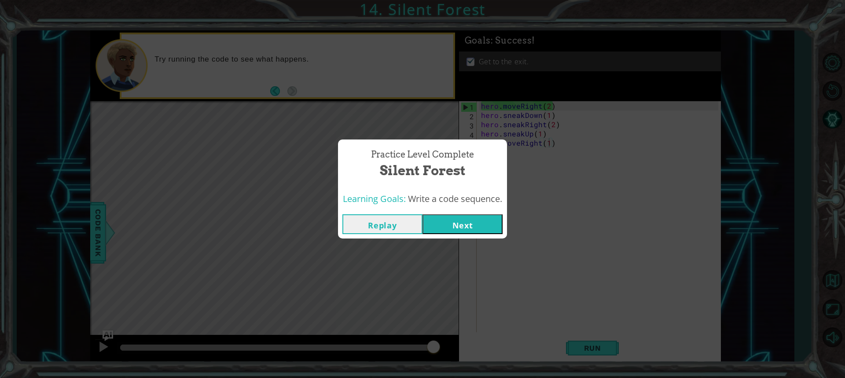
click at [484, 225] on button "Next" at bounding box center [463, 224] width 80 height 20
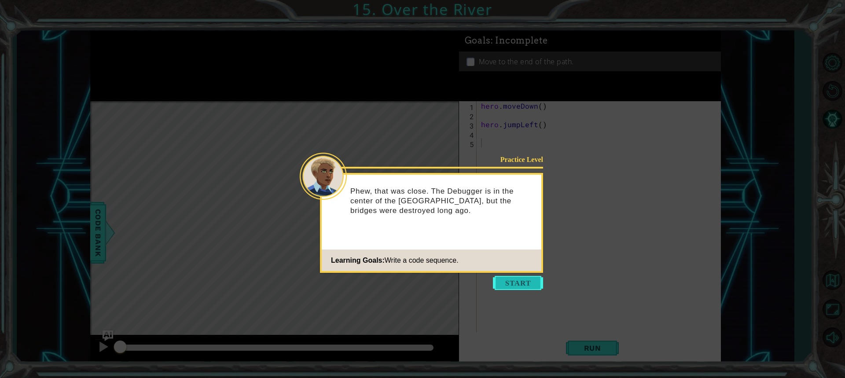
click at [514, 278] on button "Start" at bounding box center [518, 283] width 50 height 14
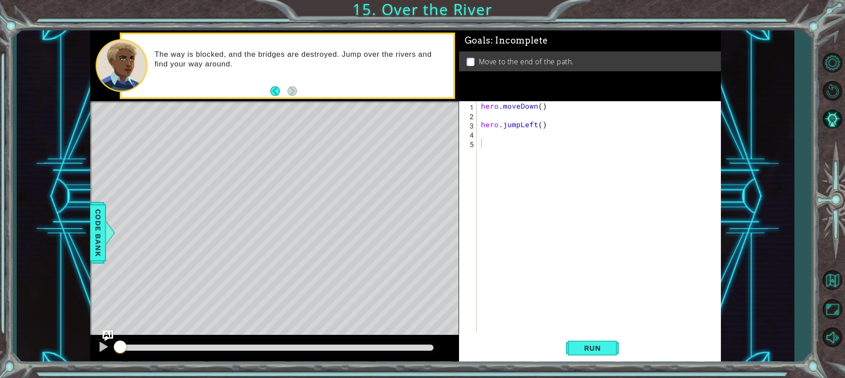
click at [299, 92] on div "The way is blocked, and the bridges are destroyed. Jump over the rivers and fin…" at bounding box center [287, 65] width 332 height 63
click at [599, 336] on button "Run" at bounding box center [592, 348] width 53 height 26
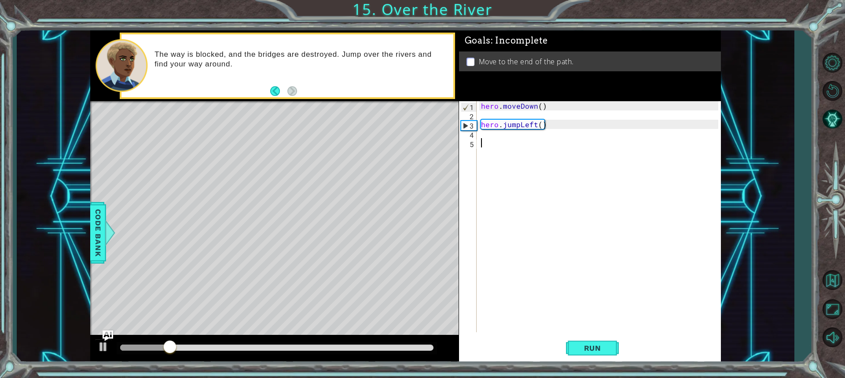
click at [490, 114] on div "hero . moveDown ( ) hero . jumpLeft ( )" at bounding box center [600, 226] width 243 height 250
type textarea "hero.moveDown()"
click at [488, 128] on div "hero . moveDown ( ) hero . jumpLeft ( )" at bounding box center [600, 226] width 243 height 250
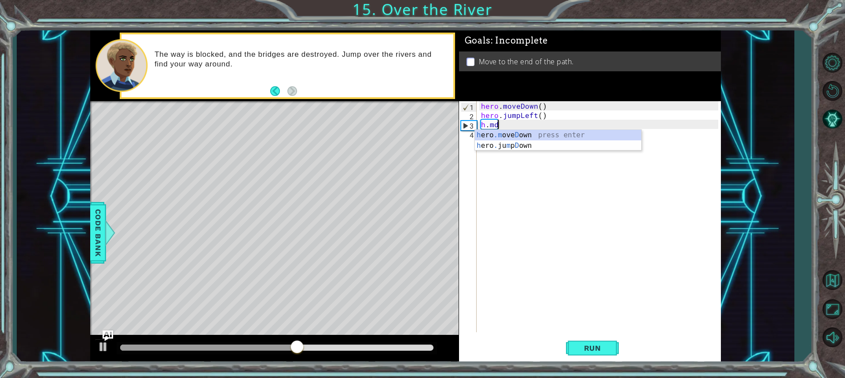
scroll to position [0, 0]
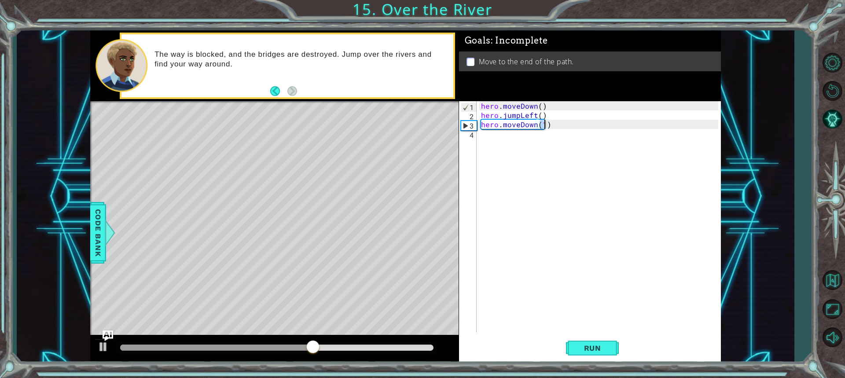
type textarea "hero.moveDown(2)"
click at [520, 126] on div "hero . moveDown ( ) hero . jumpLeft ( ) hero . moveDown ( 2 )" at bounding box center [600, 226] width 243 height 250
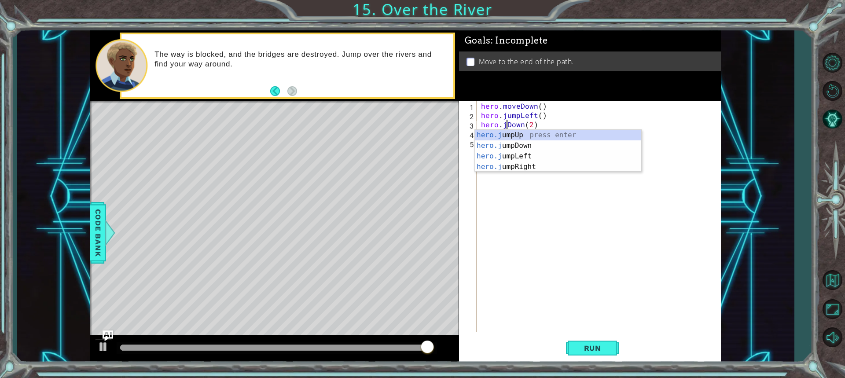
scroll to position [0, 1]
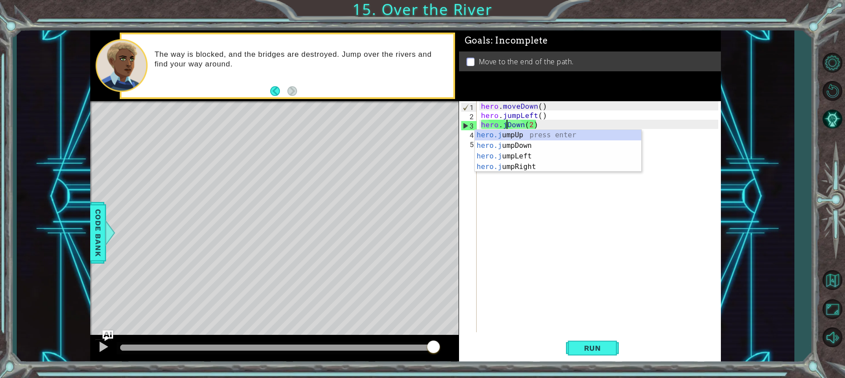
click at [505, 140] on div "hero.j umpUp press enter hero.j umpDown press enter hero.j umpLeft press enter …" at bounding box center [558, 161] width 166 height 63
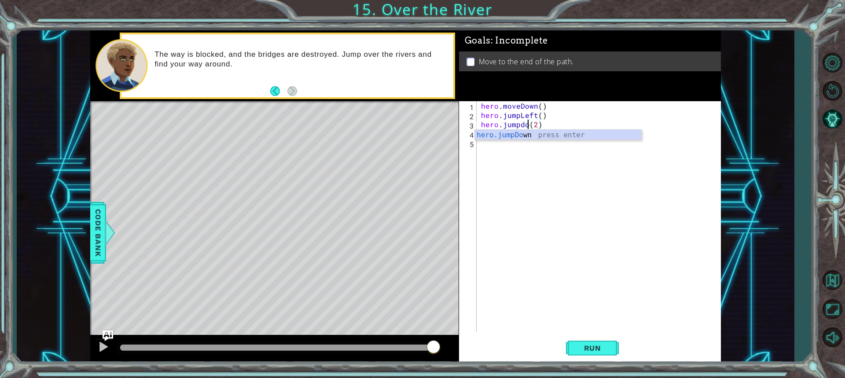
scroll to position [0, 3]
type textarea "hero.jumpdown(2)"
click at [526, 154] on div "hero . moveDown ( ) hero . jumpLeft ( ) hero . jumpdown ( 2 )" at bounding box center [600, 226] width 243 height 250
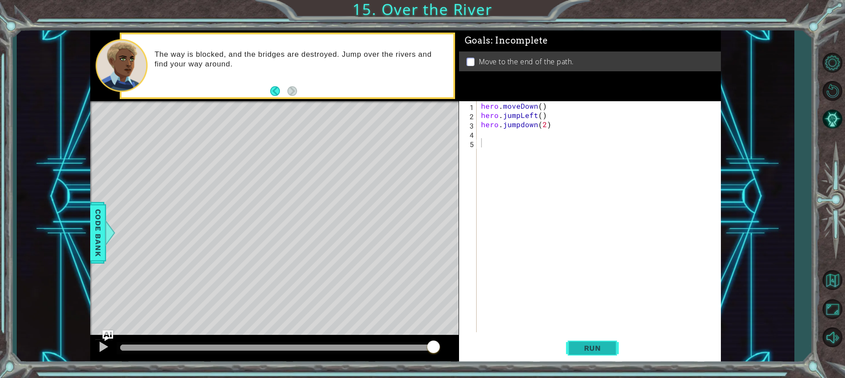
click at [587, 349] on span "Run" at bounding box center [592, 348] width 35 height 9
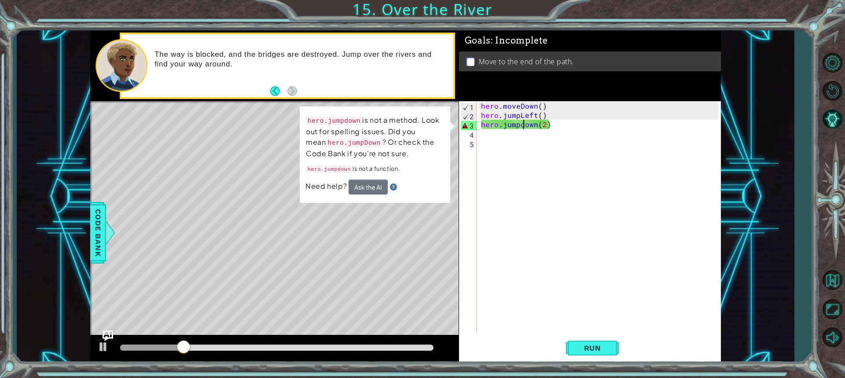
click at [524, 128] on div "hero . moveDown ( ) hero . jumpLeft ( ) hero . jumpdown ( 2 )" at bounding box center [600, 226] width 243 height 250
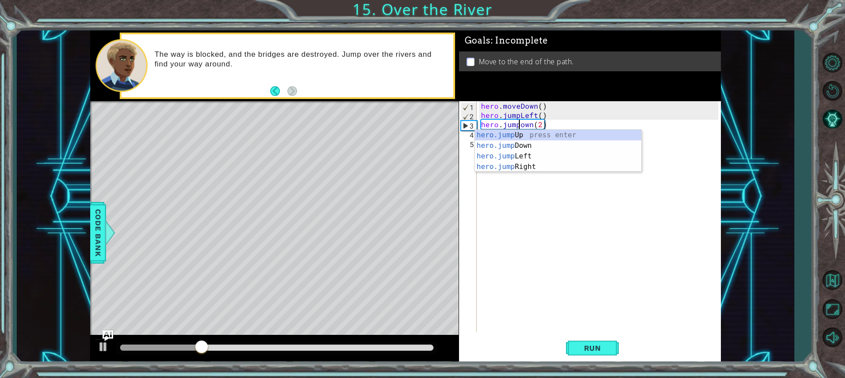
scroll to position [0, 3]
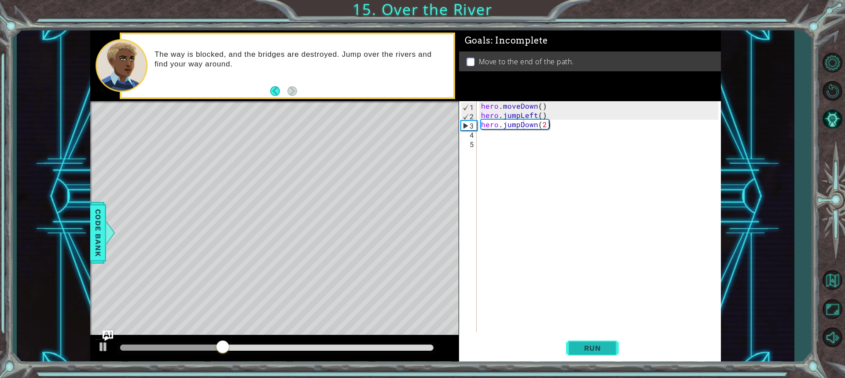
click at [572, 342] on button "Run" at bounding box center [592, 348] width 53 height 26
click at [566, 114] on div "hero . moveDown ( ) hero . jumpLeft ( ) hero . jumpDown ( 2 )" at bounding box center [600, 226] width 243 height 250
click at [539, 117] on div "hero . moveDown ( ) hero . jumpLeft ( ) hero . jumpDown ( 2 )" at bounding box center [600, 226] width 243 height 250
drag, startPoint x: 595, startPoint y: 347, endPoint x: 578, endPoint y: 355, distance: 18.3
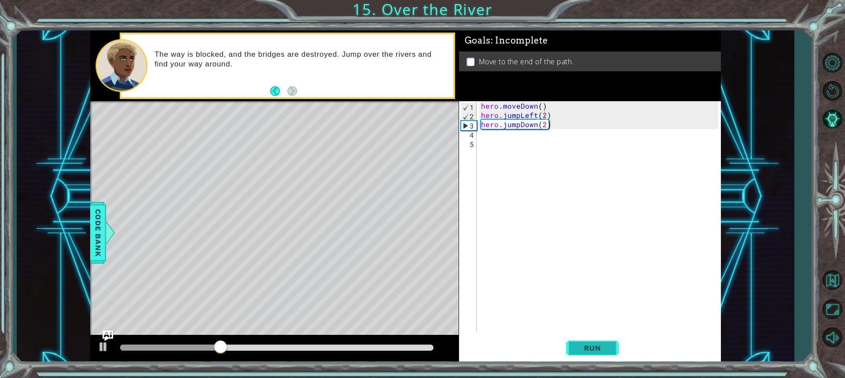
click at [596, 347] on span "Run" at bounding box center [592, 348] width 35 height 9
click at [592, 115] on div "hero . moveDown ( ) hero . jumpLeft ( ) hero . jumpDown ( 2 )" at bounding box center [600, 226] width 243 height 250
type textarea "hero.jumpLeft()"
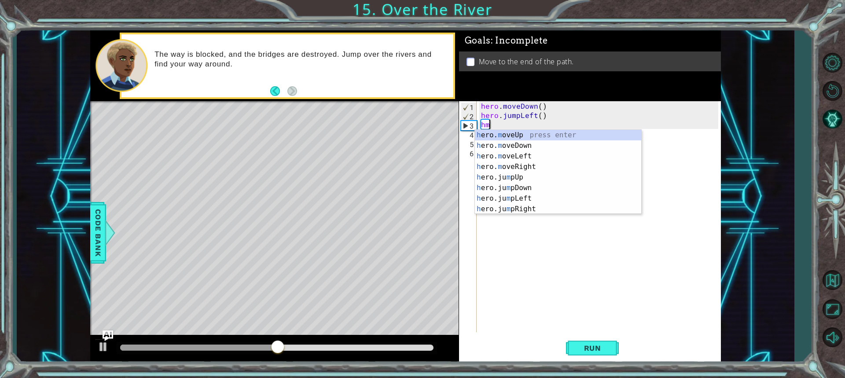
type textarea "hml"
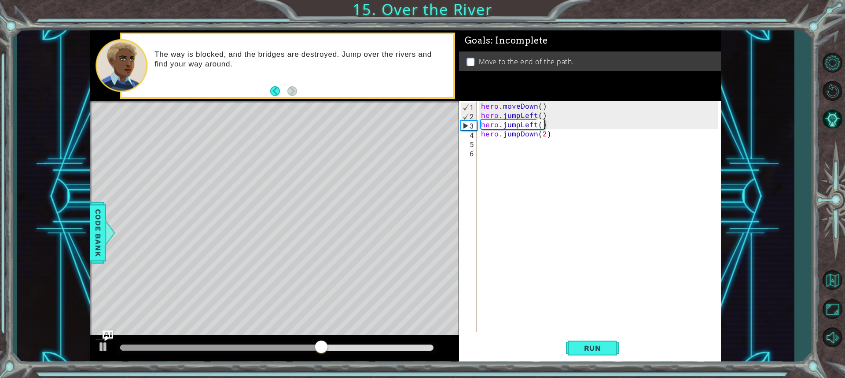
click at [519, 127] on div "hero . moveDown ( ) hero . jumpLeft ( ) hero . jumpLeft ( ) hero . jumpDown ( 2…" at bounding box center [600, 226] width 243 height 250
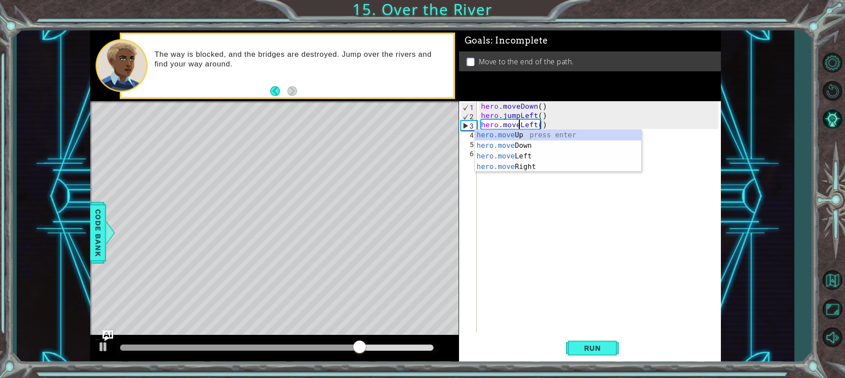
scroll to position [0, 2]
click at [577, 350] on span "Run" at bounding box center [592, 348] width 35 height 9
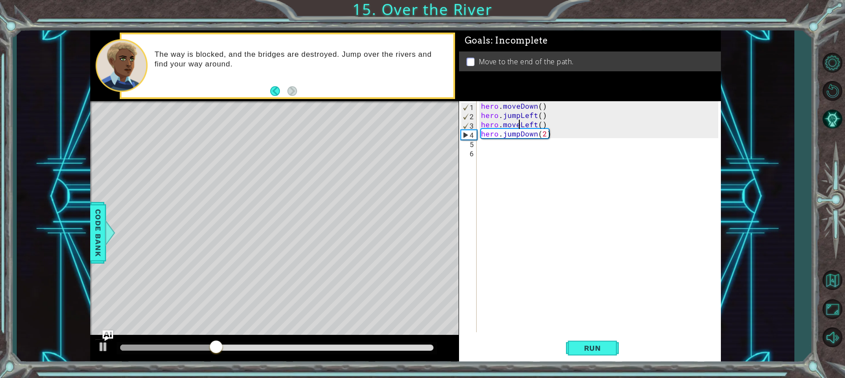
click at [545, 137] on div "hero . moveDown ( ) hero . jumpLeft ( ) hero . moveLeft ( ) hero . jumpDown ( 2…" at bounding box center [600, 226] width 243 height 250
type textarea "hero.jumpDown()"
click at [621, 153] on div "hero . moveDown ( ) hero . jumpLeft ( ) hero . moveLeft ( ) hero . jumpDown ( )" at bounding box center [600, 226] width 243 height 250
click at [489, 147] on div "hero . moveDown ( ) hero . jumpLeft ( ) hero . moveLeft ( ) hero . jumpDown ( )" at bounding box center [600, 226] width 243 height 250
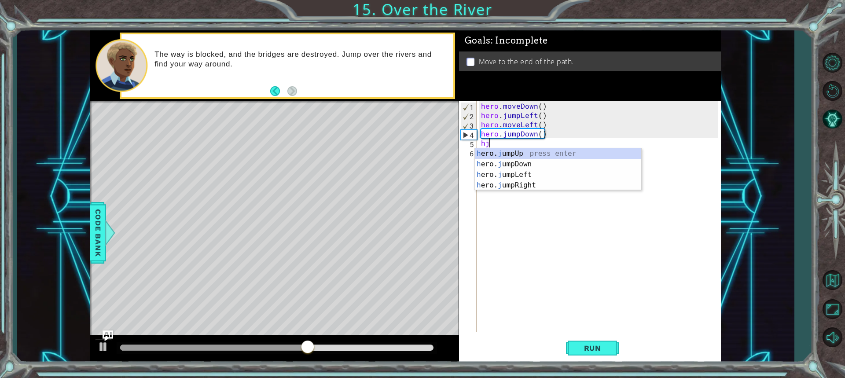
type textarea "hjr"
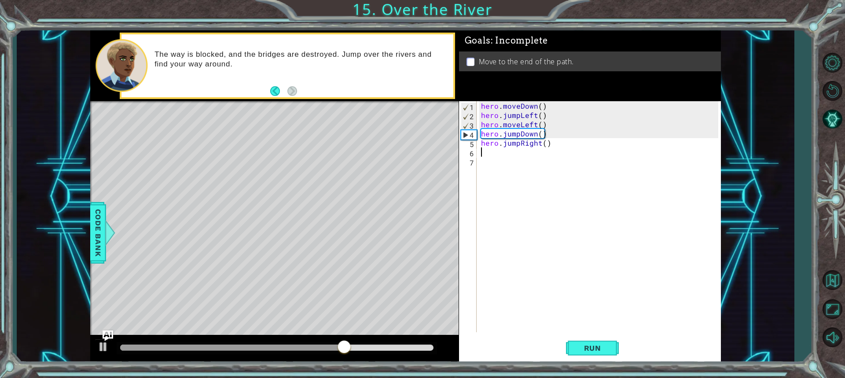
type textarea "2"
click at [544, 144] on div "hero . moveDown ( ) hero . jumpLeft ( ) hero . moveLeft ( ) hero . jumpDown ( )…" at bounding box center [600, 226] width 243 height 250
click at [590, 344] on span "Run" at bounding box center [592, 348] width 35 height 9
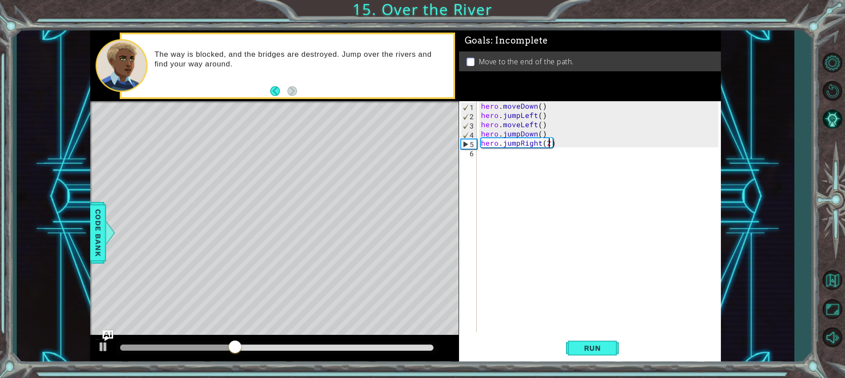
type textarea "hero.jumpRight()"
click at [528, 167] on div "hero . moveDown ( ) hero . jumpLeft ( ) hero . moveLeft ( ) hero . jumpDown ( )…" at bounding box center [600, 226] width 243 height 250
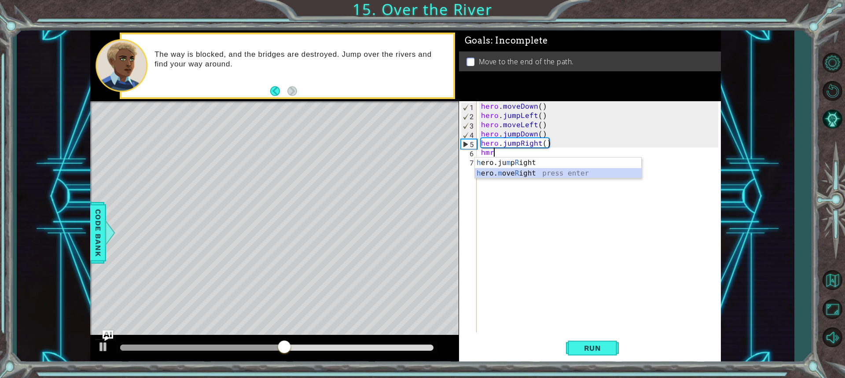
click at [529, 174] on div "h ero.ju m p R ight press enter h ero. m ove R ight press enter" at bounding box center [558, 179] width 166 height 42
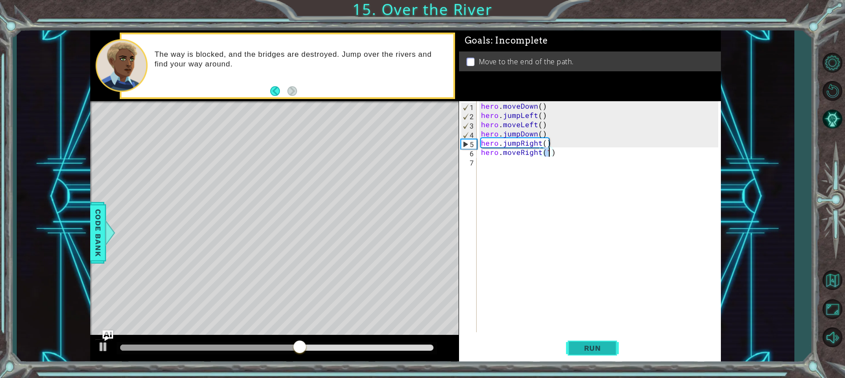
type textarea "hero.moveRight(1)"
click at [612, 349] on button "Run" at bounding box center [592, 348] width 53 height 26
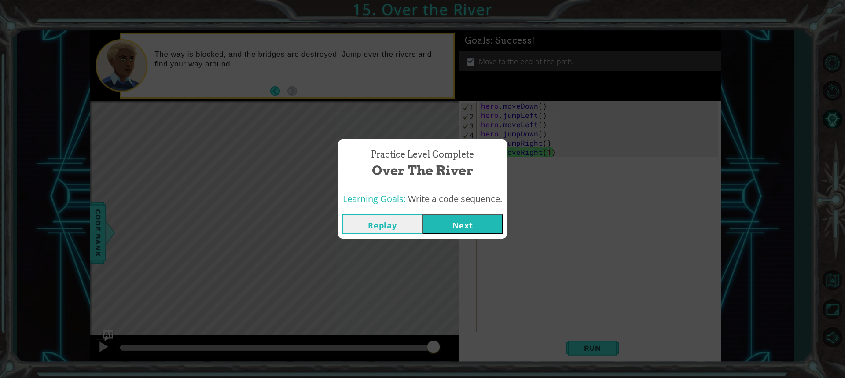
click at [466, 219] on button "Next" at bounding box center [463, 224] width 80 height 20
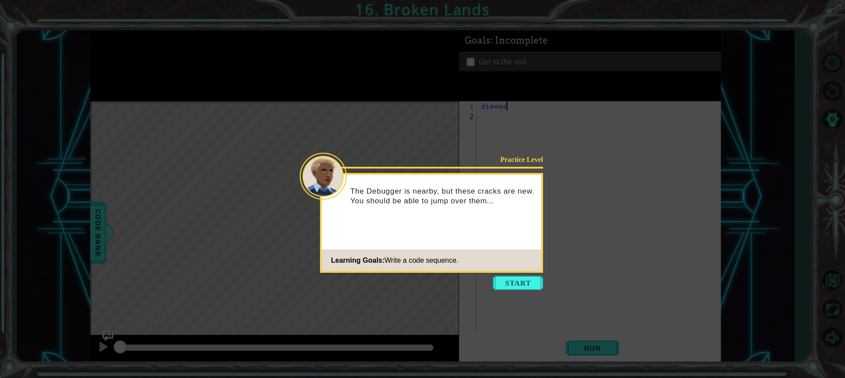
type textarea "d"
click at [520, 287] on button "Start" at bounding box center [518, 283] width 50 height 14
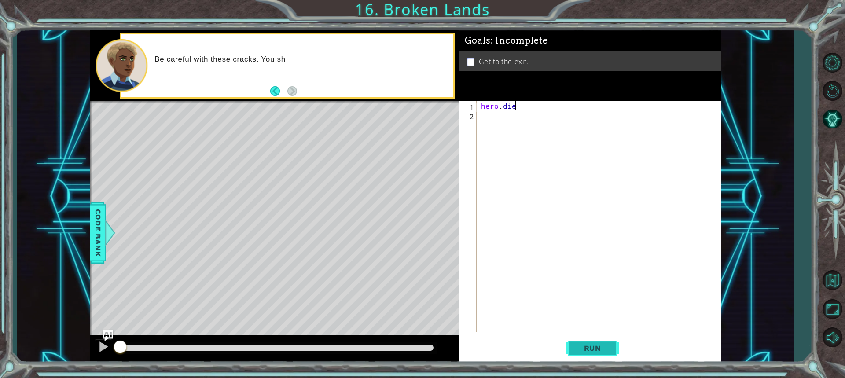
click at [598, 346] on span "Run" at bounding box center [592, 348] width 35 height 9
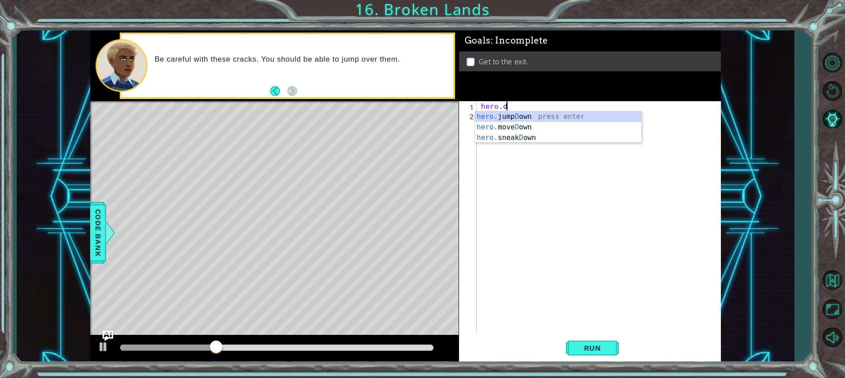
scroll to position [0, 0]
type textarea "h"
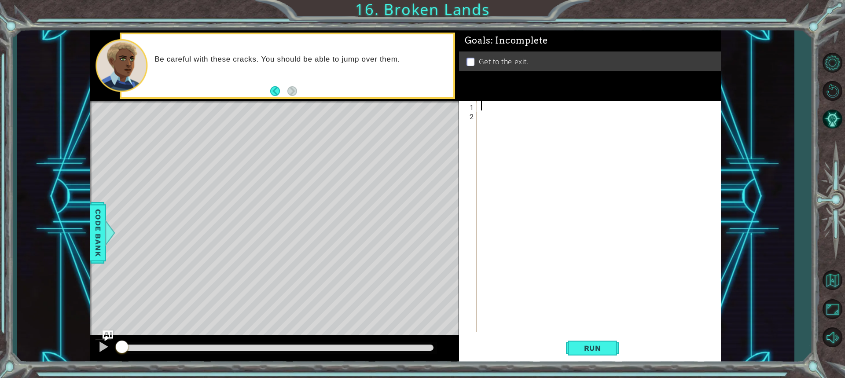
drag, startPoint x: 262, startPoint y: 343, endPoint x: 818, endPoint y: 72, distance: 619.1
click at [96, 16] on div "1 ההההההההההההההההההההההההההההההההההההההההההההההההההההההההההההההההההההההההההההה…" at bounding box center [422, 189] width 845 height 378
click at [102, 341] on div at bounding box center [103, 346] width 11 height 11
click at [107, 331] on img "Ask AI" at bounding box center [107, 335] width 11 height 11
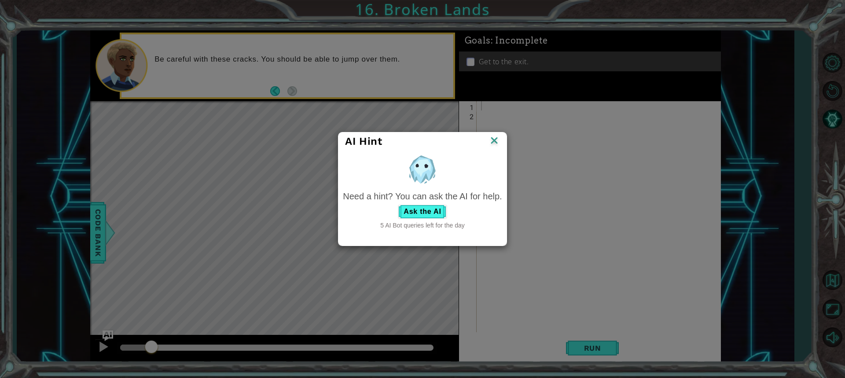
click at [494, 146] on img at bounding box center [494, 141] width 11 height 13
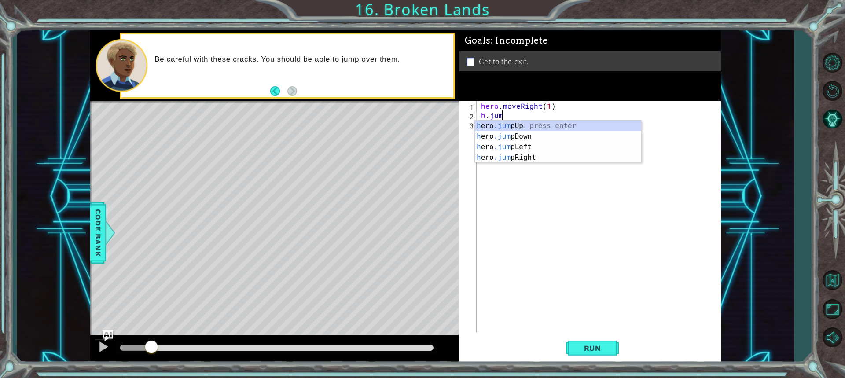
scroll to position [0, 5]
type textarea "hero.moveRight(1)h.jumr"
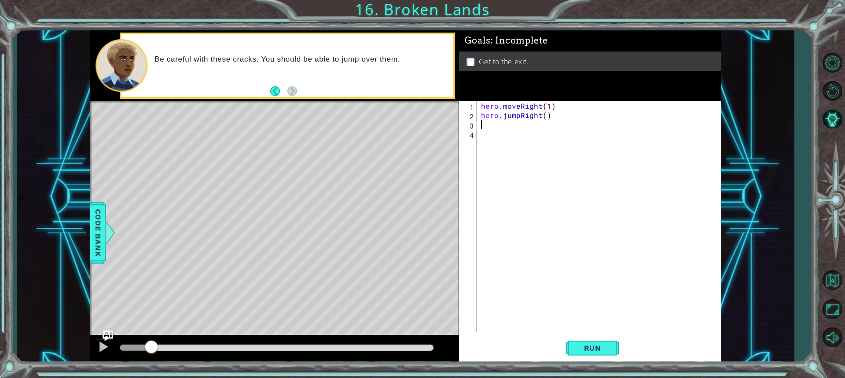
scroll to position [0, 0]
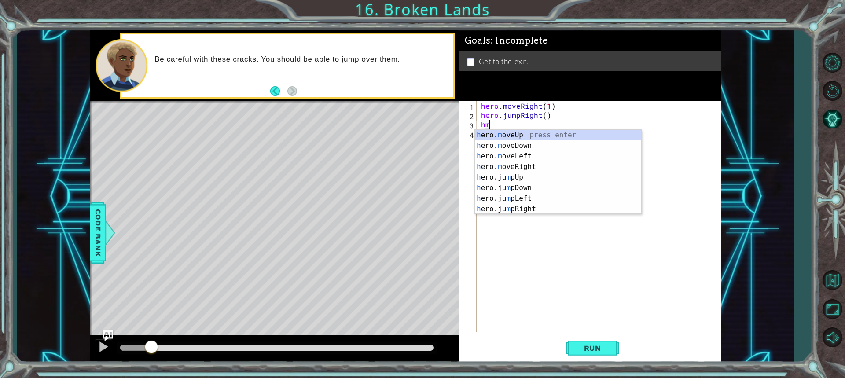
type textarea "hmr"
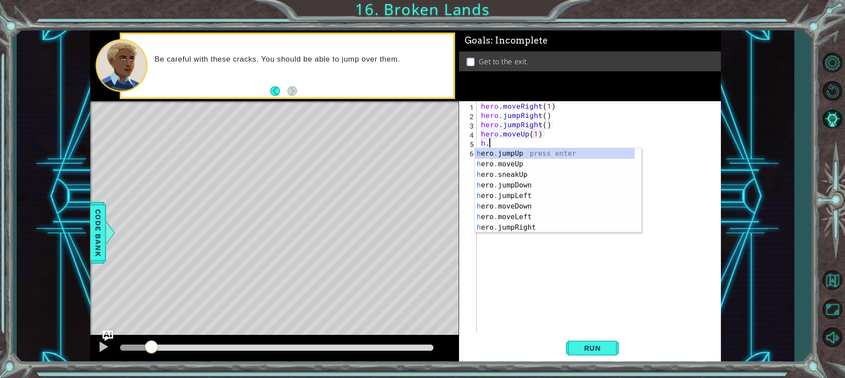
scroll to position [0, 4]
type textarea "hero.moveUp(1)h.ju"
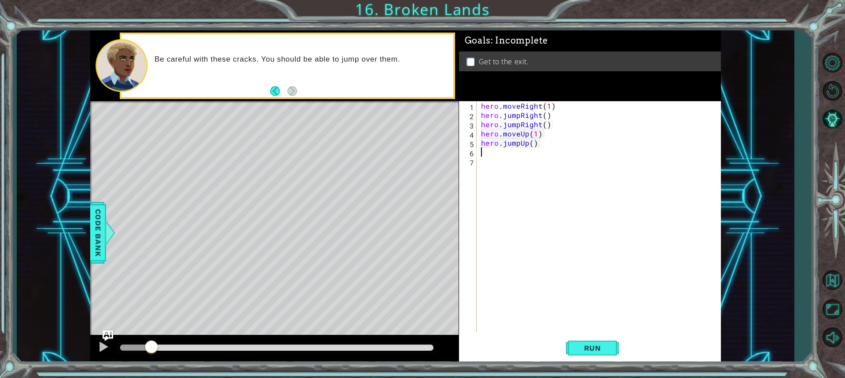
scroll to position [0, 0]
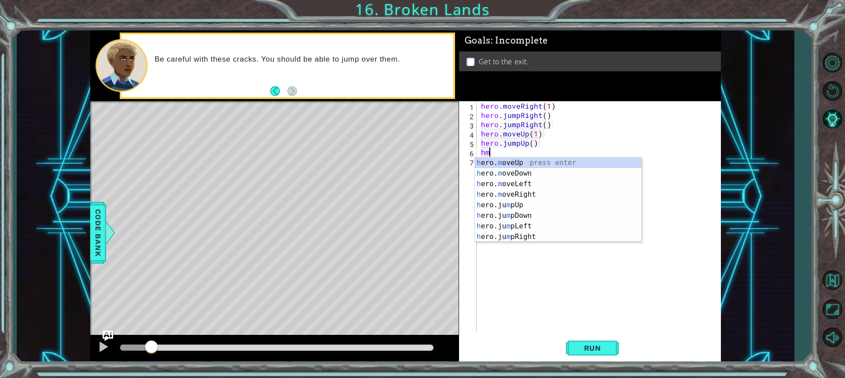
type textarea "hmu"
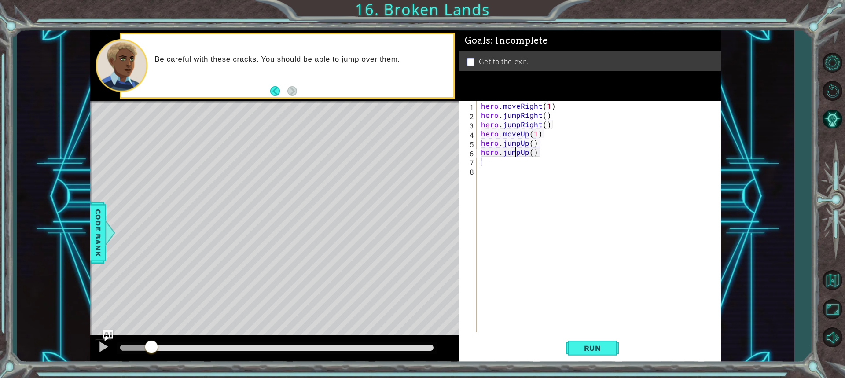
click at [516, 152] on div "hero . moveRight ( 1 ) hero . jumpRight ( ) hero . jumpRight ( ) hero . moveUp …" at bounding box center [600, 226] width 243 height 250
click at [519, 151] on div "hero . moveRight ( 1 ) hero . jumpRight ( ) hero . jumpRight ( ) hero . moveUp …" at bounding box center [600, 226] width 243 height 250
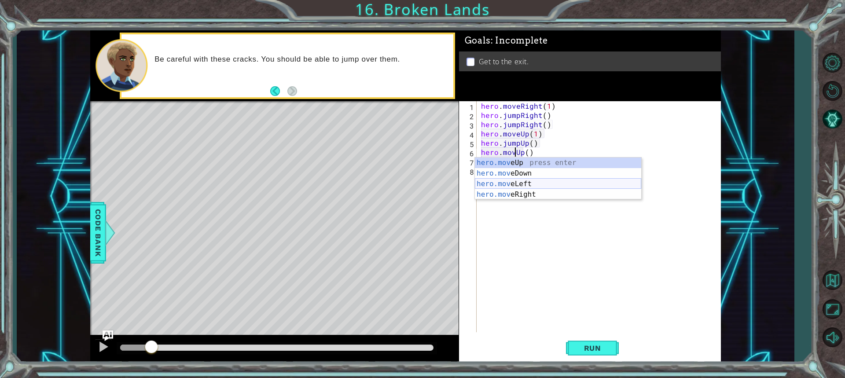
scroll to position [0, 2]
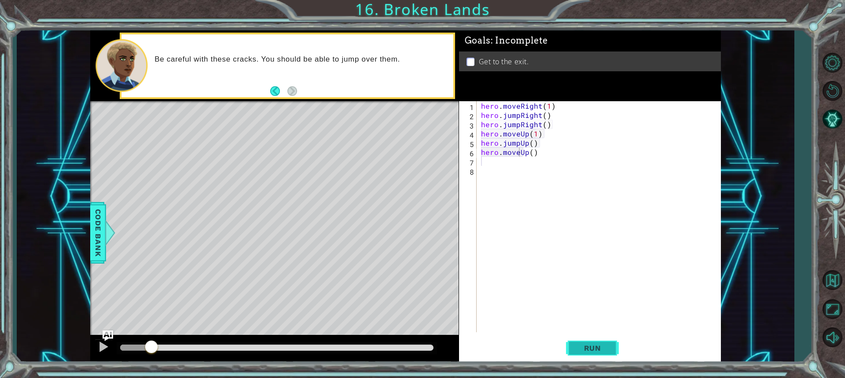
drag, startPoint x: 606, startPoint y: 344, endPoint x: 602, endPoint y: 346, distance: 4.9
click at [605, 344] on span "Run" at bounding box center [592, 348] width 35 height 9
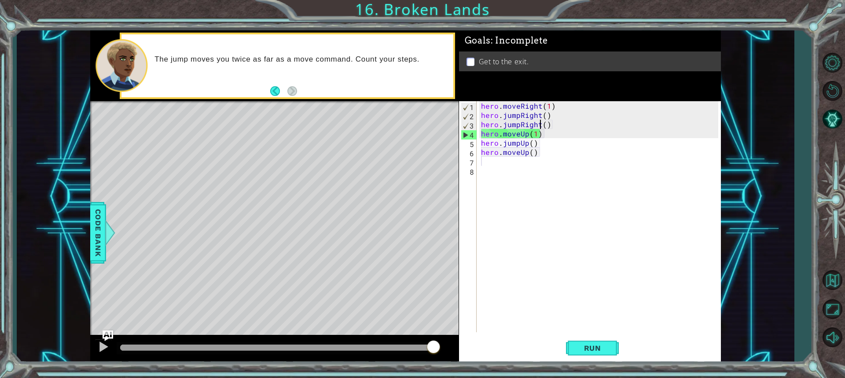
click at [538, 123] on div "hero . moveRight ( 1 ) hero . jumpRight ( ) hero . jumpRight ( ) hero . moveUp …" at bounding box center [600, 226] width 243 height 250
type textarea "hero.jumpRight()"
drag, startPoint x: 554, startPoint y: 125, endPoint x: 482, endPoint y: 123, distance: 71.8
click at [482, 123] on div "hero . moveRight ( 1 ) hero . jumpRight ( ) hero . jumpRight ( ) hero . moveUp …" at bounding box center [600, 226] width 243 height 250
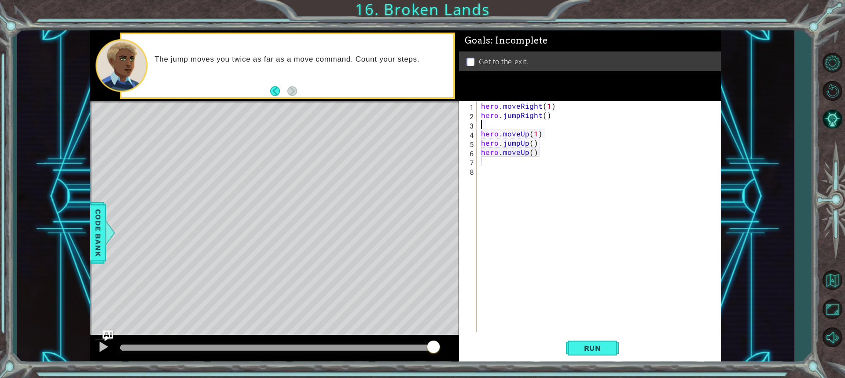
type textarea "hero.jumpRight()"
click at [617, 341] on button "Run" at bounding box center [592, 348] width 53 height 26
